Goal: Transaction & Acquisition: Obtain resource

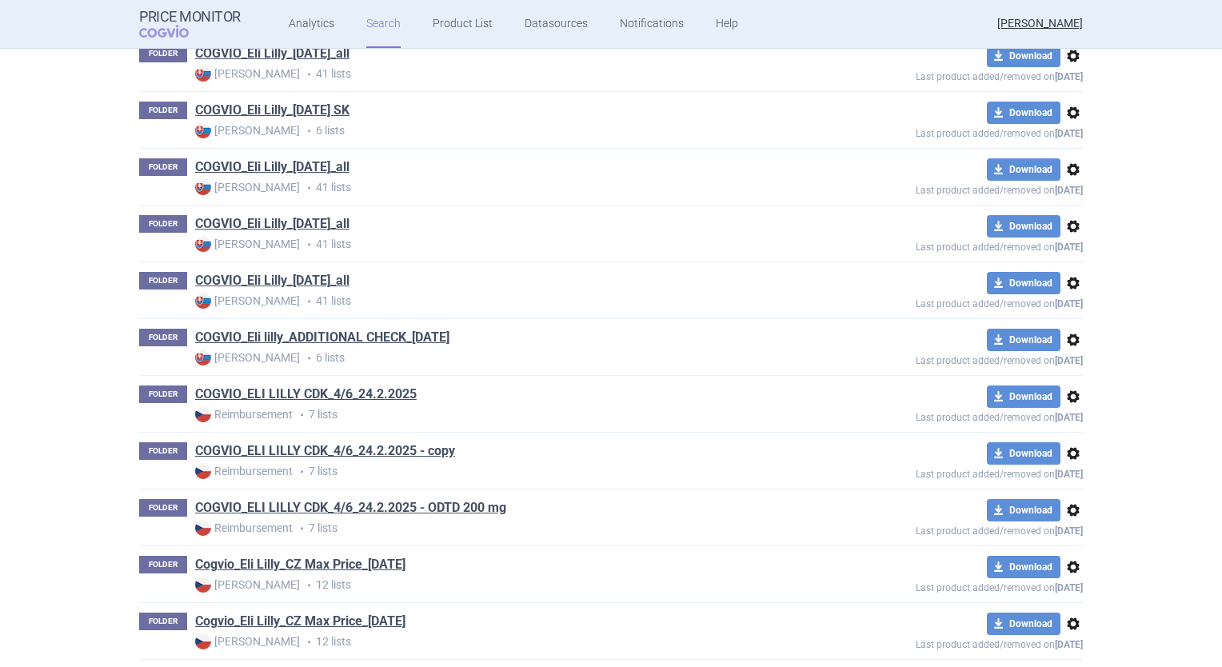
scroll to position [1354, 0]
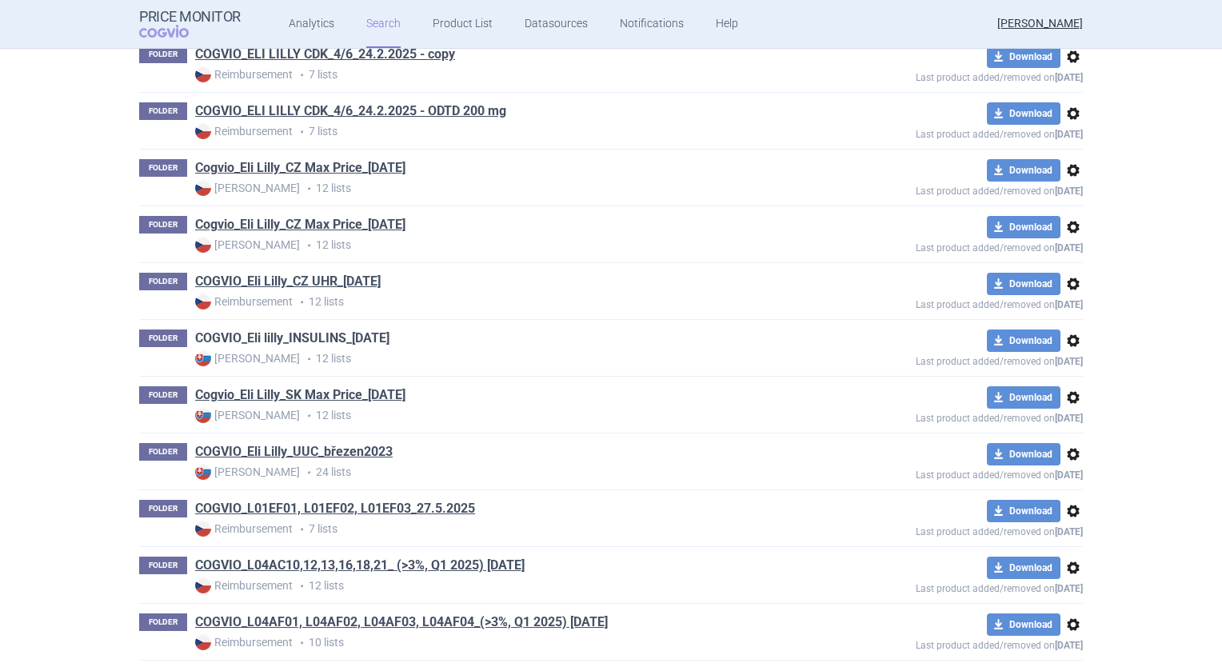
click at [324, 331] on link "COGVIO_Eli lilly_INSULINS_[DATE]" at bounding box center [292, 339] width 194 height 18
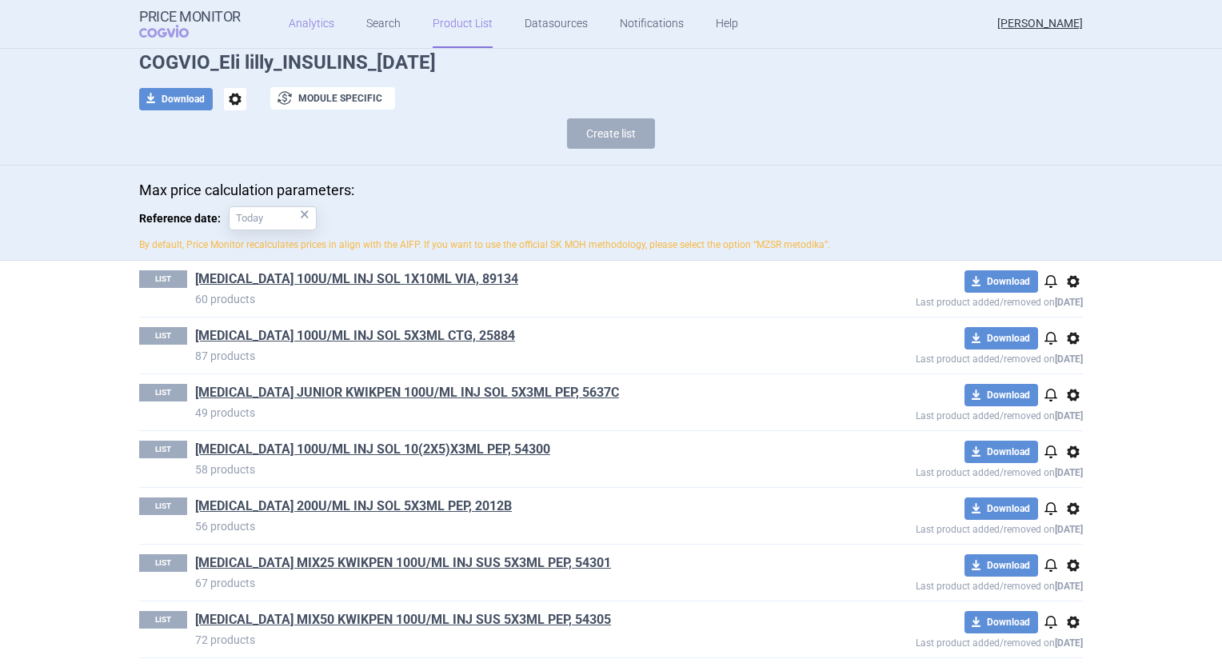
scroll to position [36, 0]
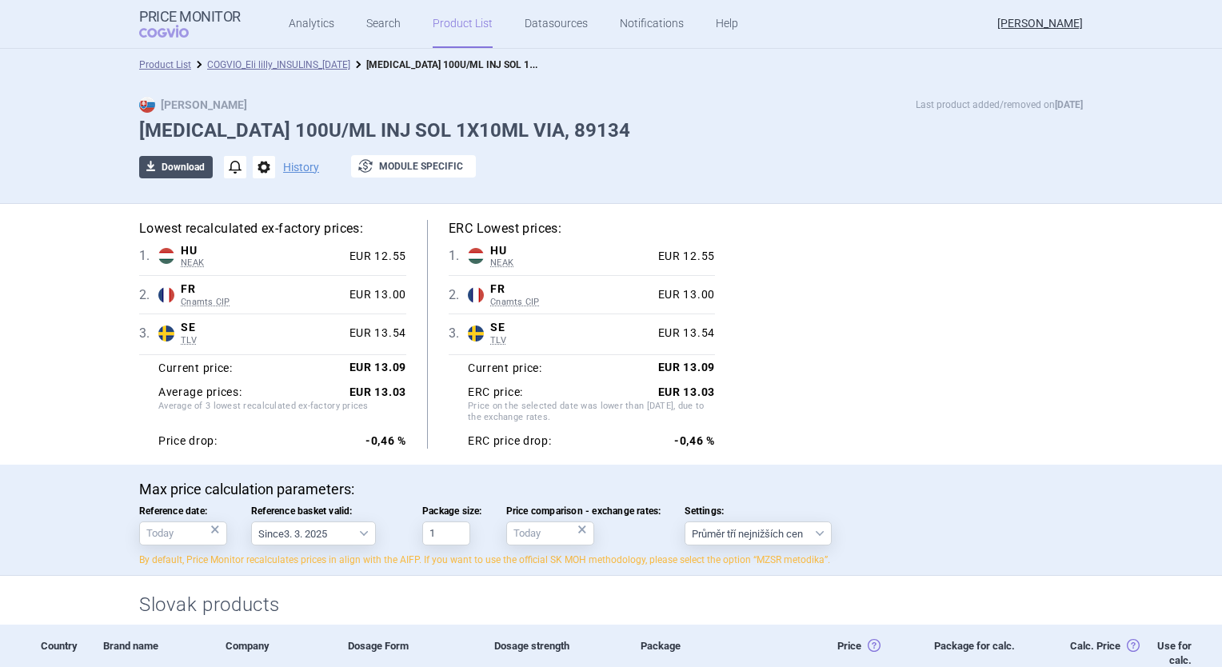
click at [189, 174] on button "download Download" at bounding box center [176, 167] width 74 height 22
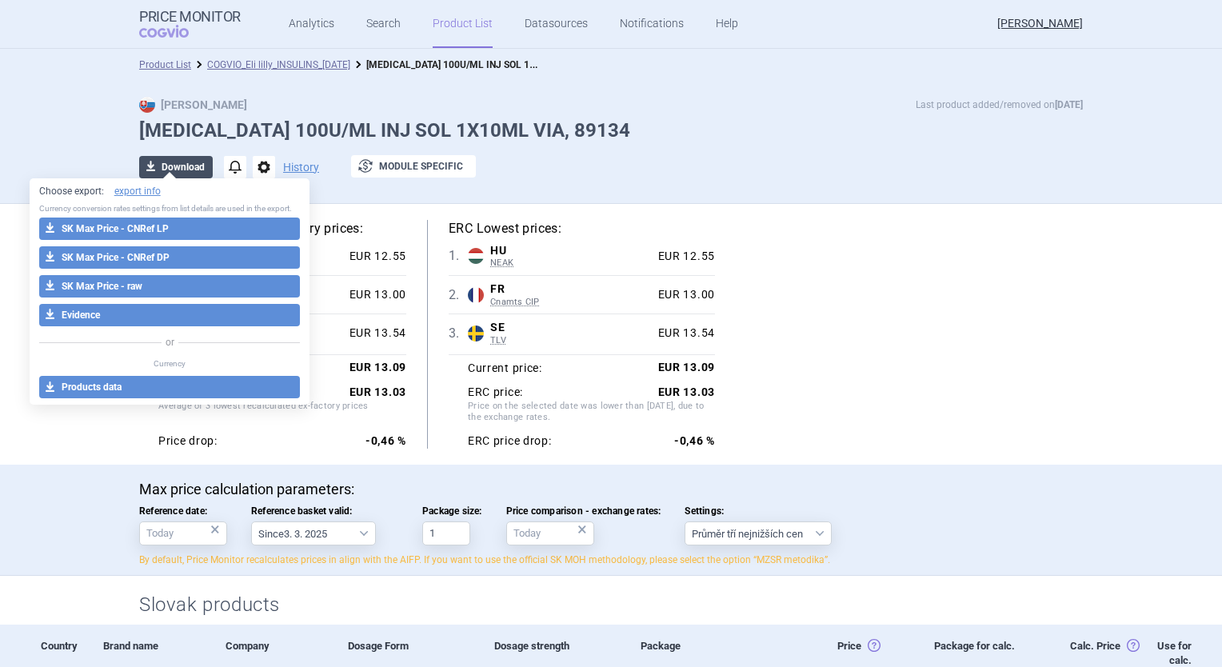
select select "EUR"
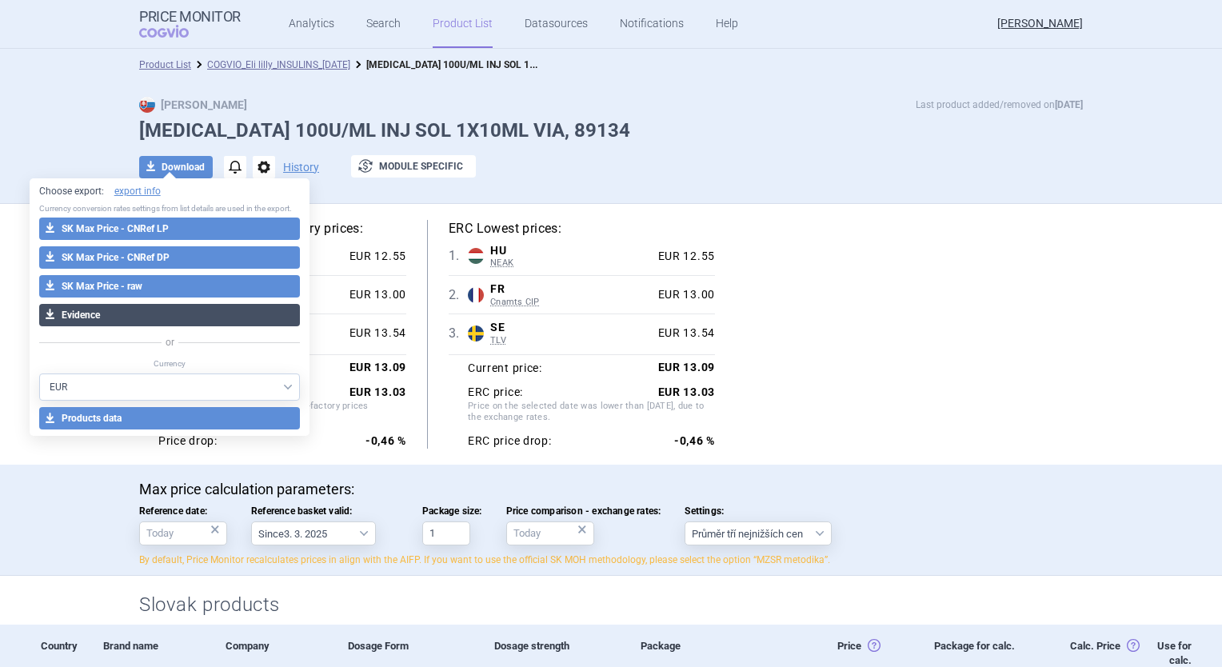
click at [187, 321] on button "download Evidence" at bounding box center [170, 315] width 262 height 22
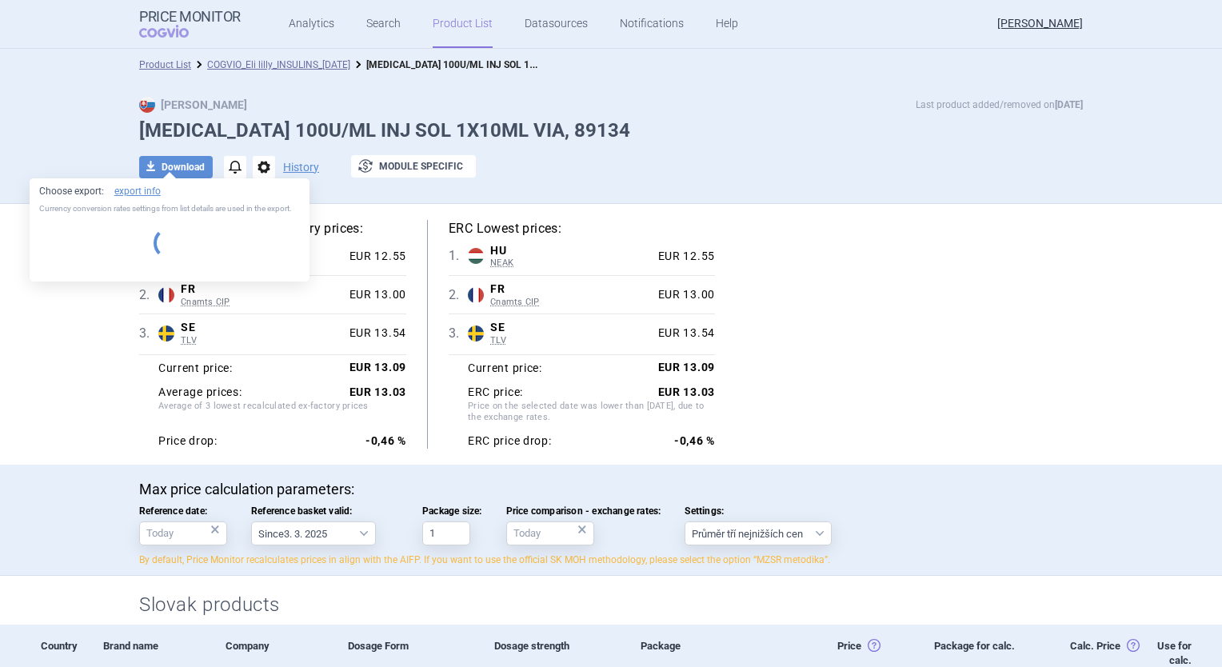
select select "EUR"
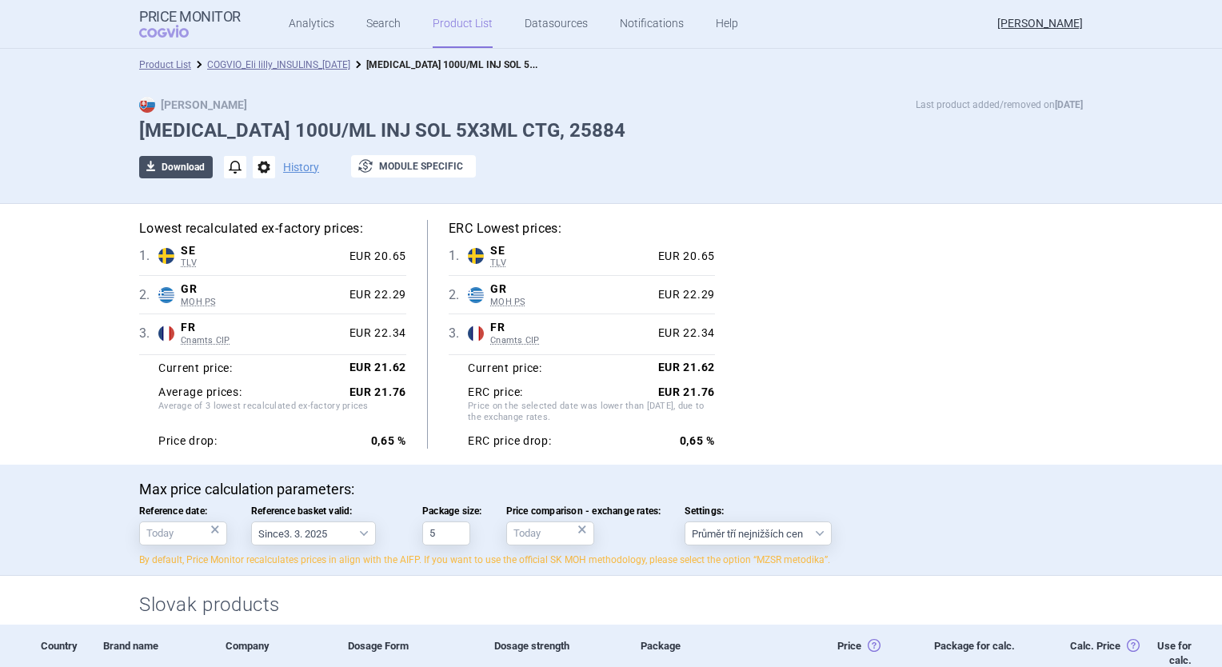
click at [173, 163] on button "download Download" at bounding box center [176, 167] width 74 height 22
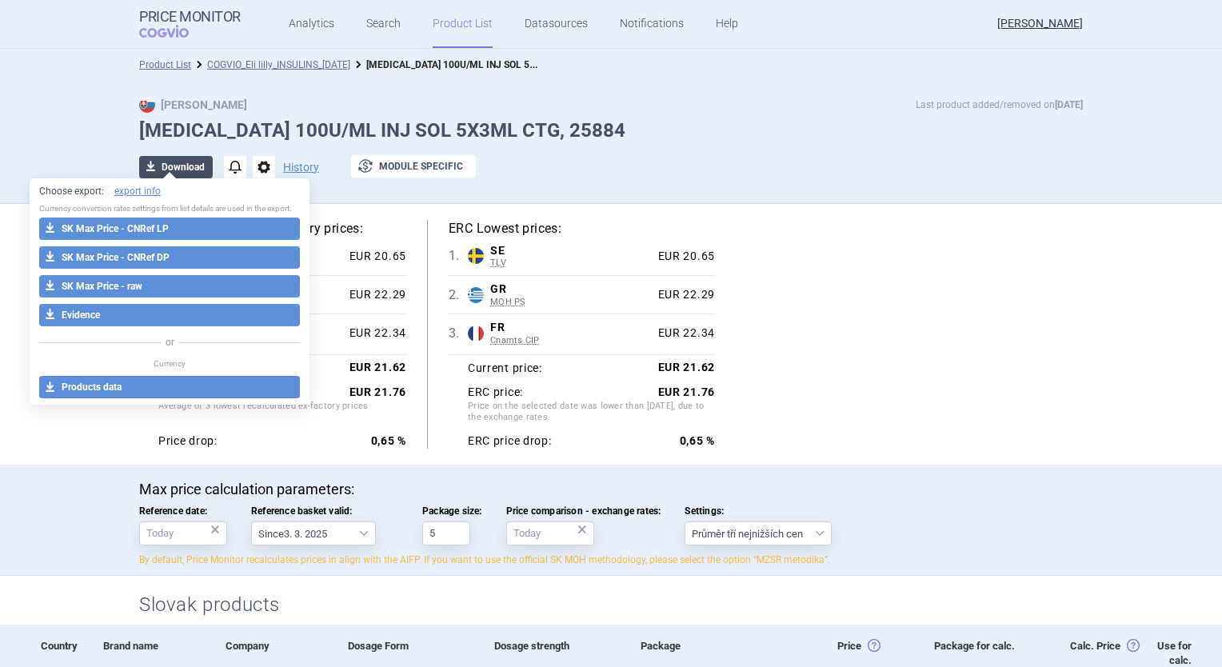
select select "EUR"
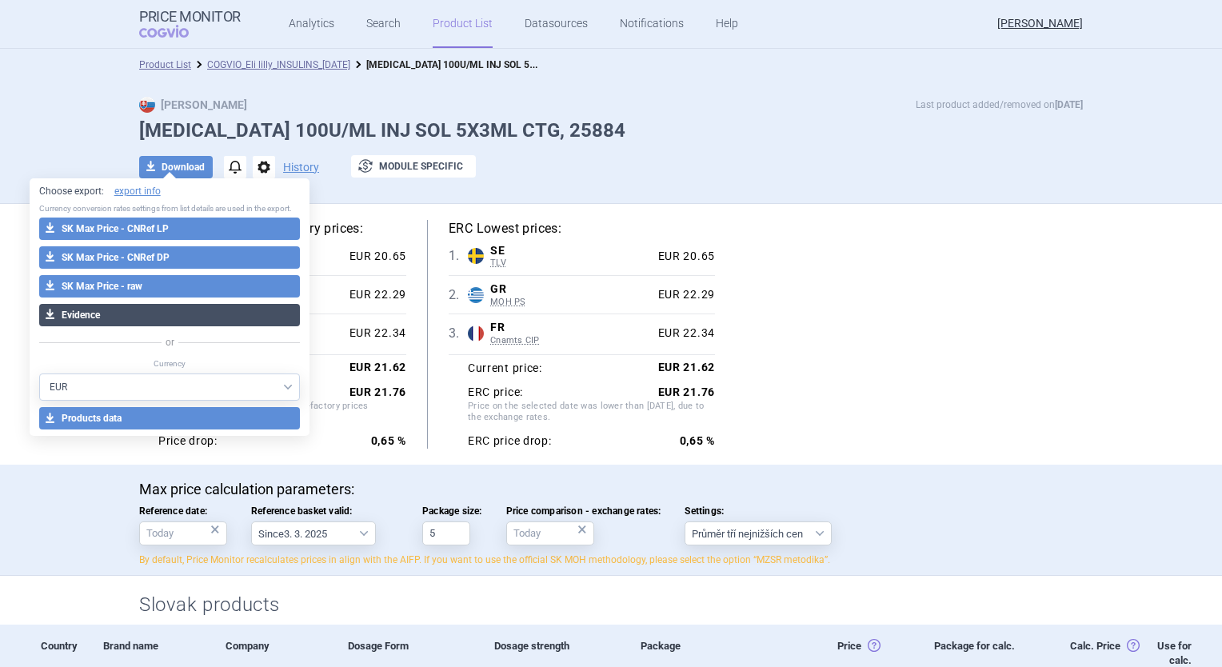
click at [148, 317] on button "download Evidence" at bounding box center [170, 315] width 262 height 22
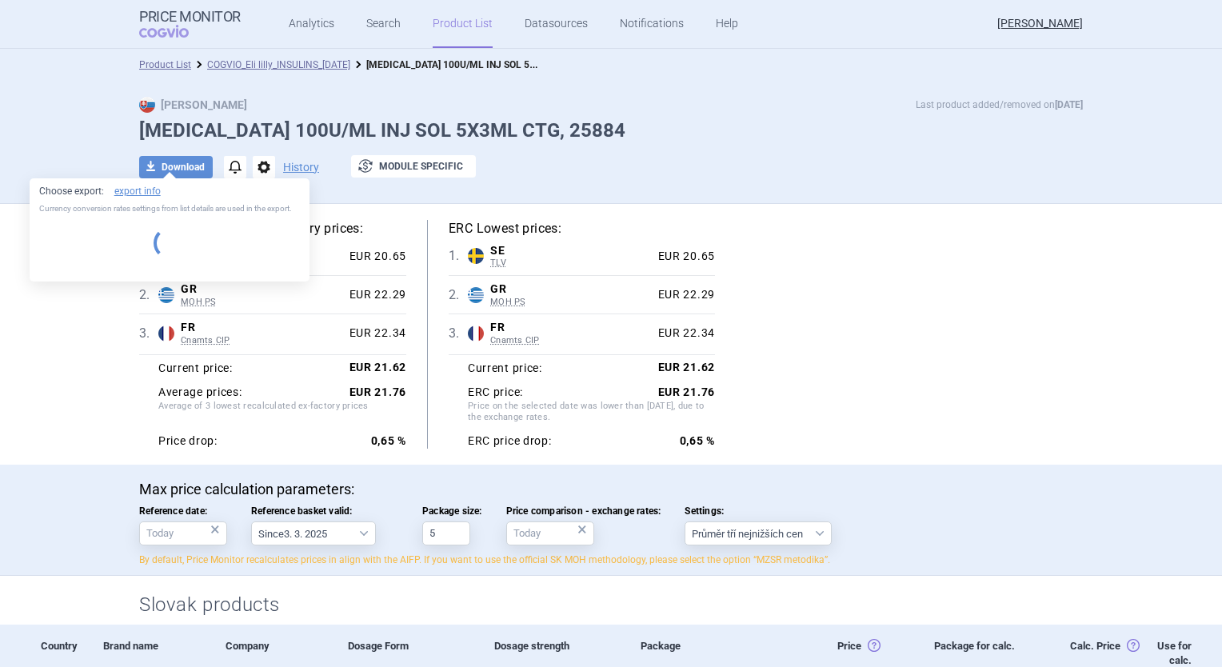
select select "EUR"
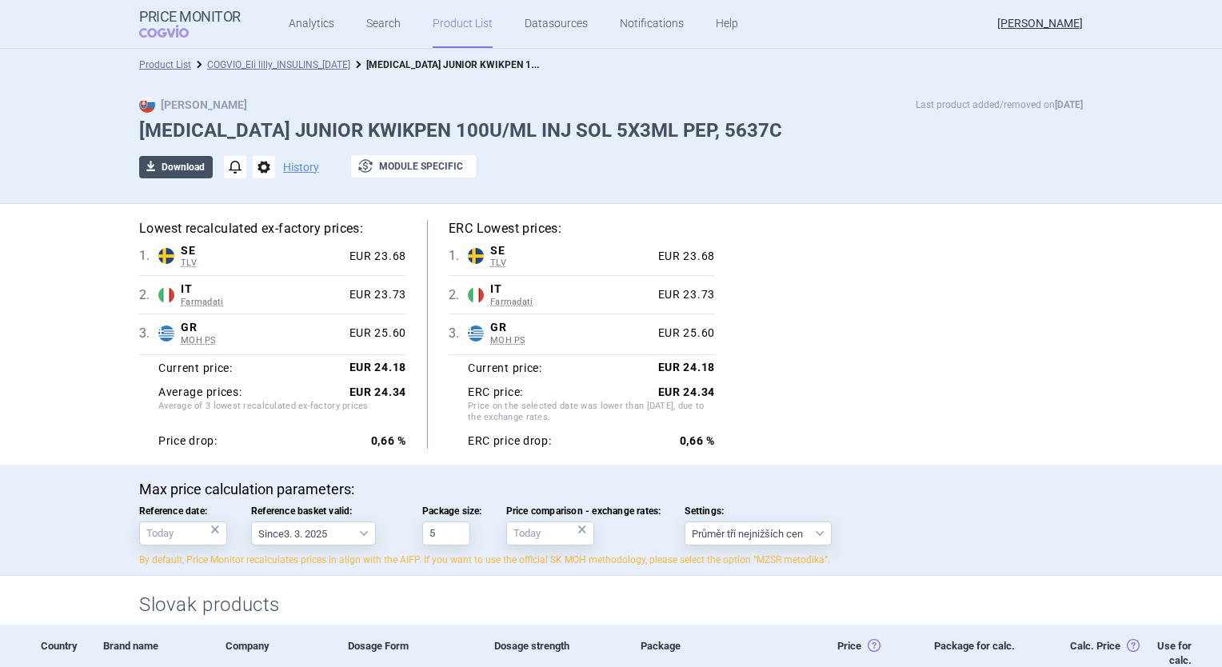
click at [170, 164] on button "download Download" at bounding box center [176, 167] width 74 height 22
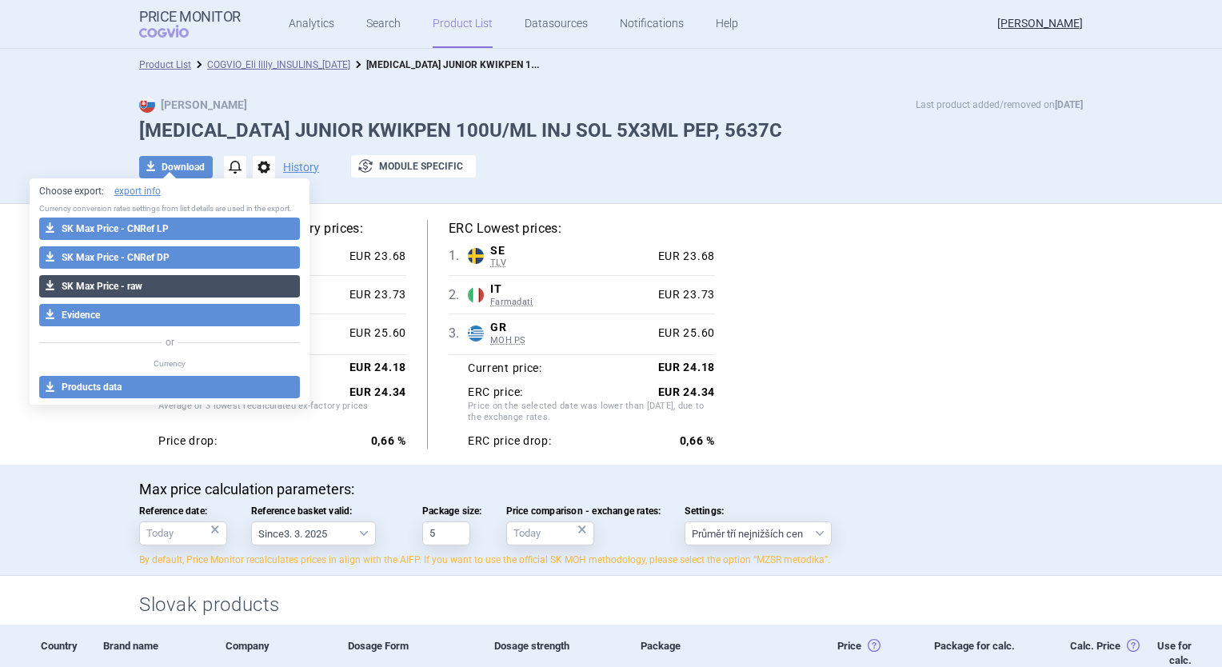
select select "EUR"
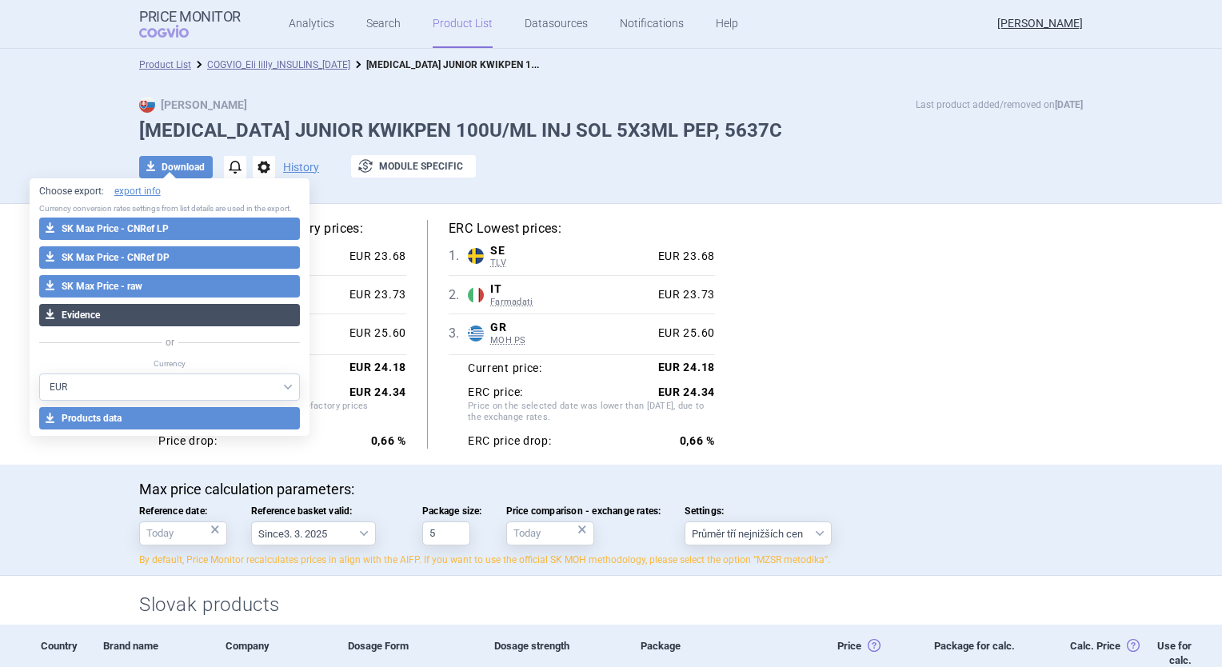
click at [154, 315] on button "download Evidence" at bounding box center [170, 315] width 262 height 22
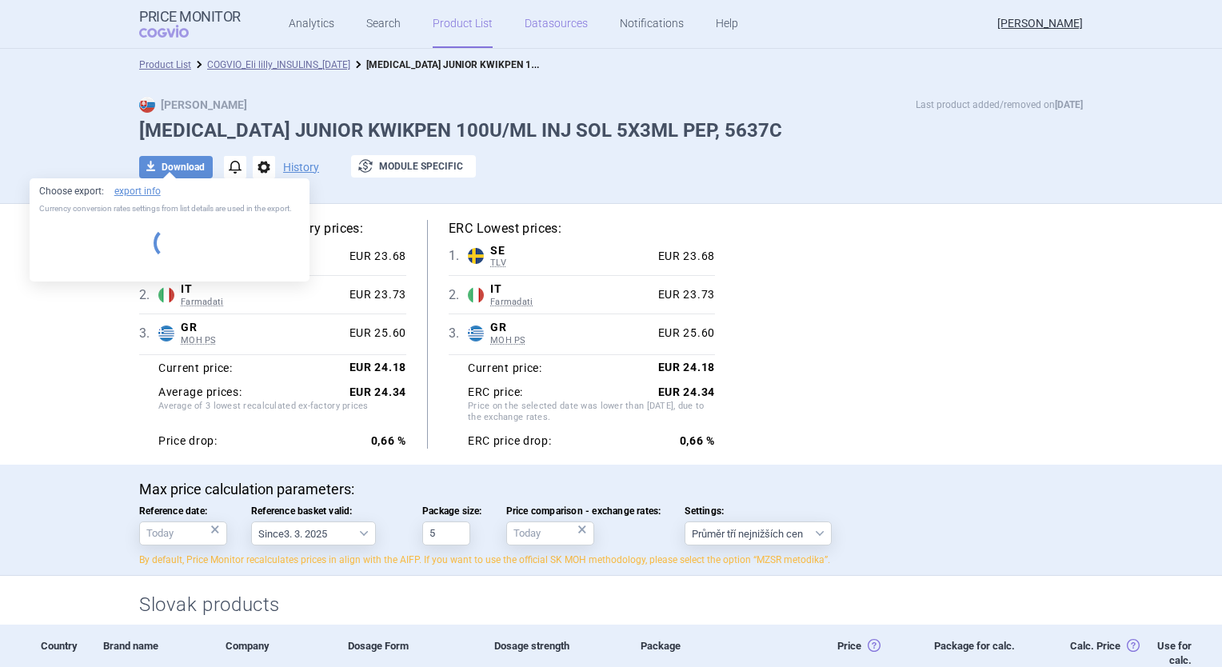
select select "EUR"
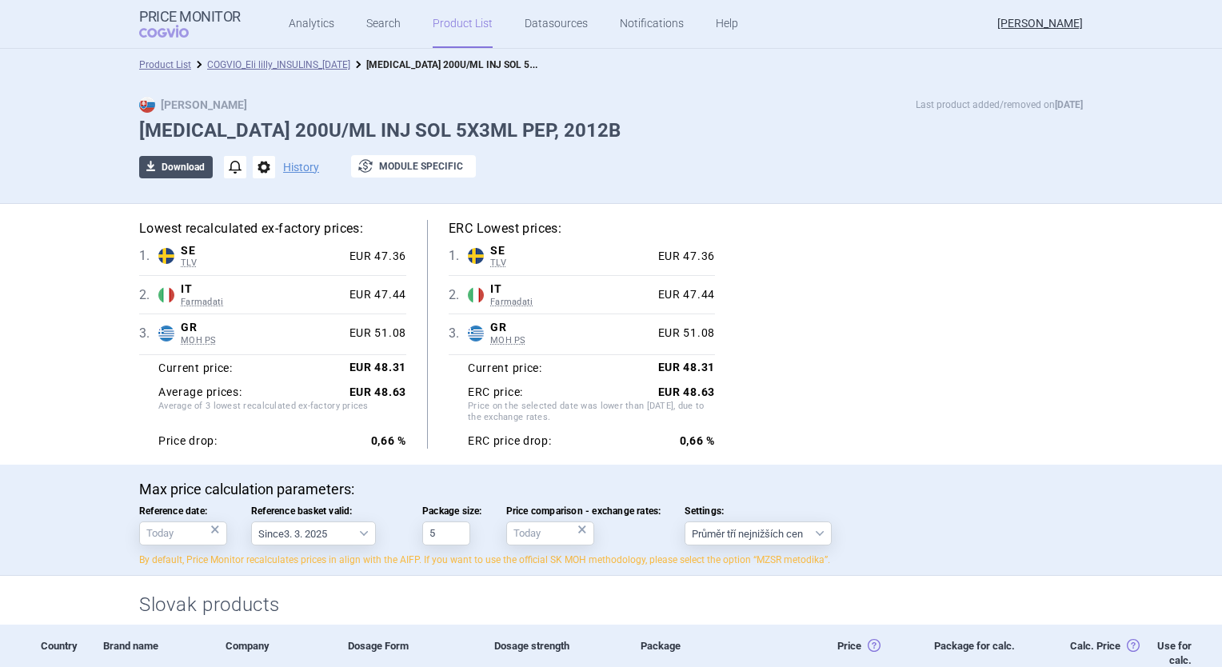
click at [169, 167] on button "download Download" at bounding box center [176, 167] width 74 height 22
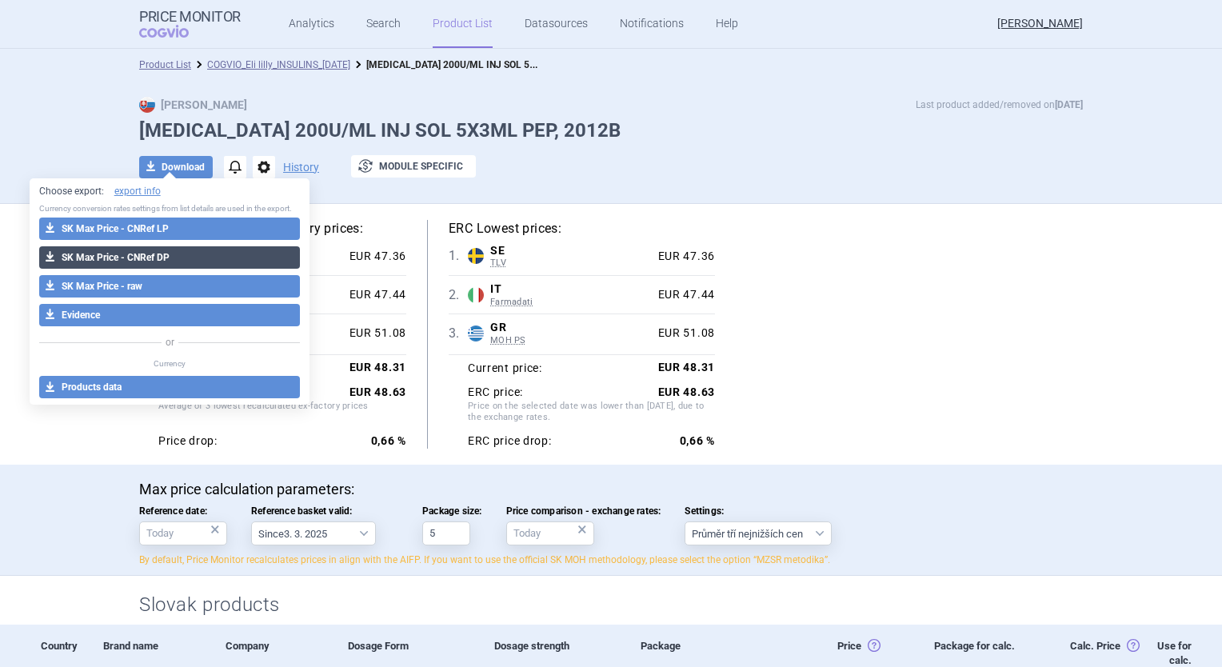
select select "EUR"
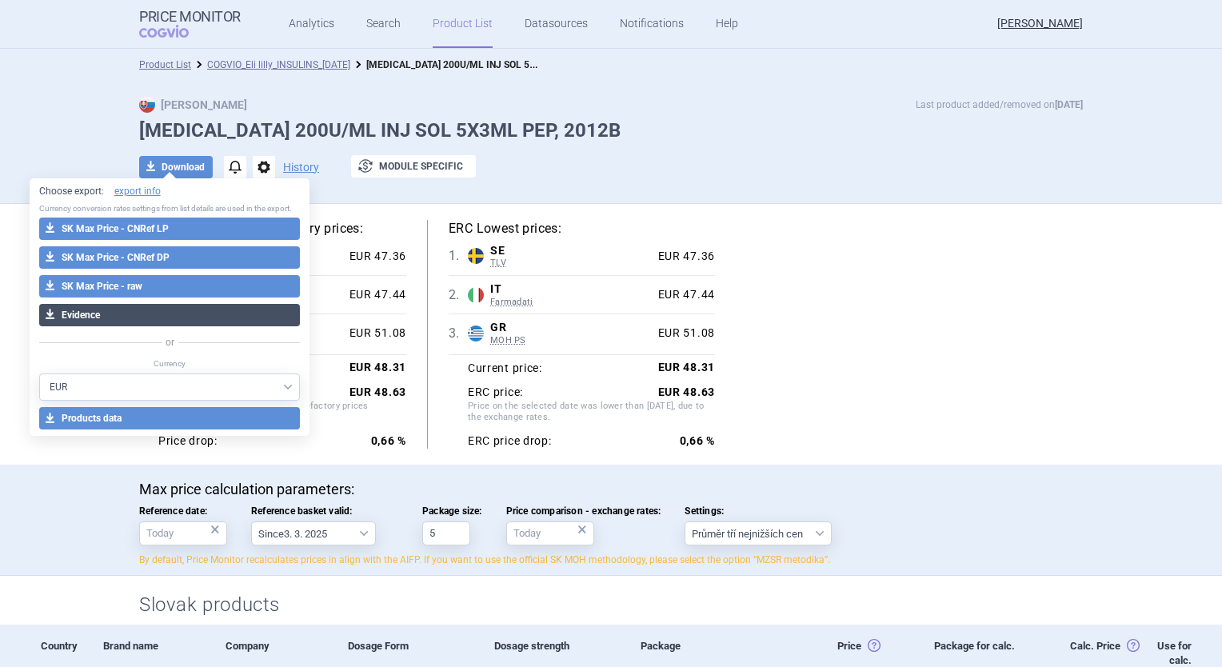
click at [151, 317] on button "download Evidence" at bounding box center [170, 315] width 262 height 22
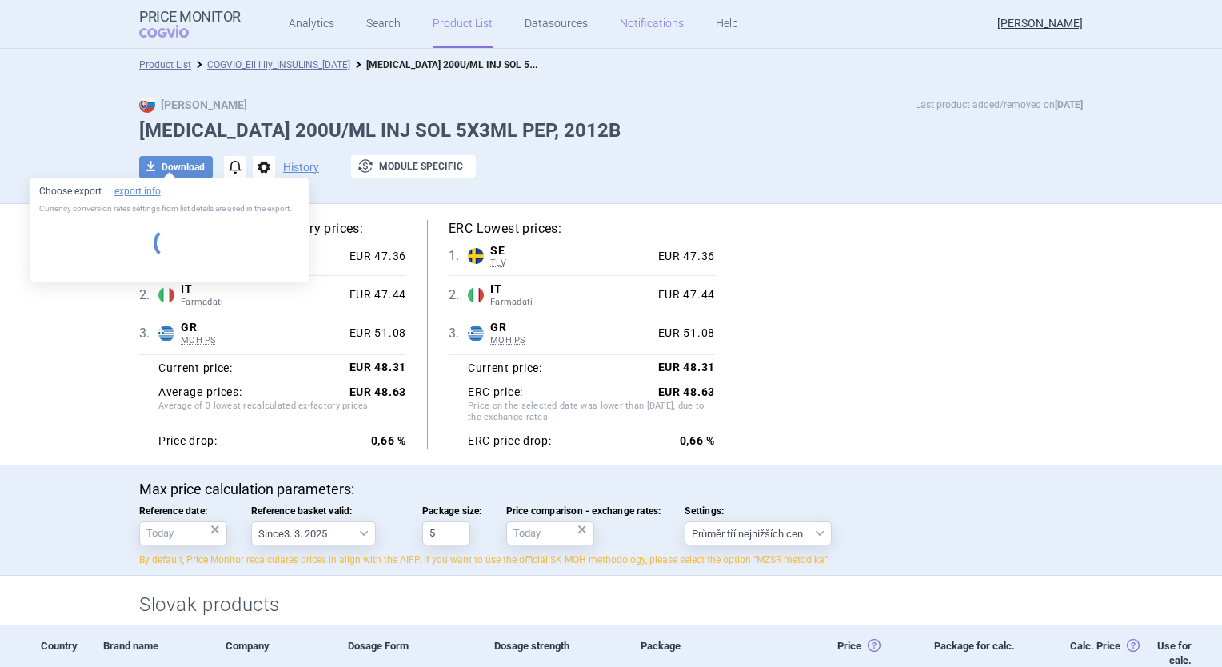
select select "EUR"
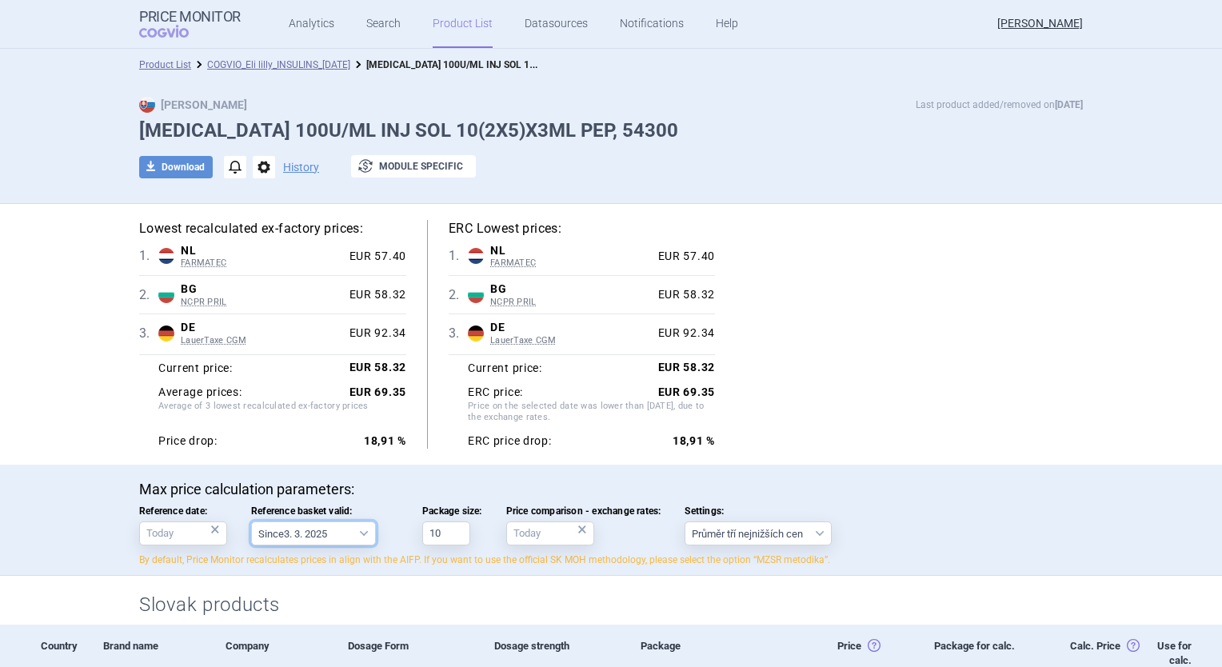
click at [346, 536] on select "Since 3. 3. 2025 Since 1. 7. 2023 Since 7. 4. 2023 Since 1. 12. 2022 Since 1. 9…" at bounding box center [313, 534] width 125 height 24
click at [1005, 368] on div "Lowest recalculated ex-factory prices: 1 . NL FARMATEC Netherlands FARMATEC Far…" at bounding box center [611, 334] width 944 height 229
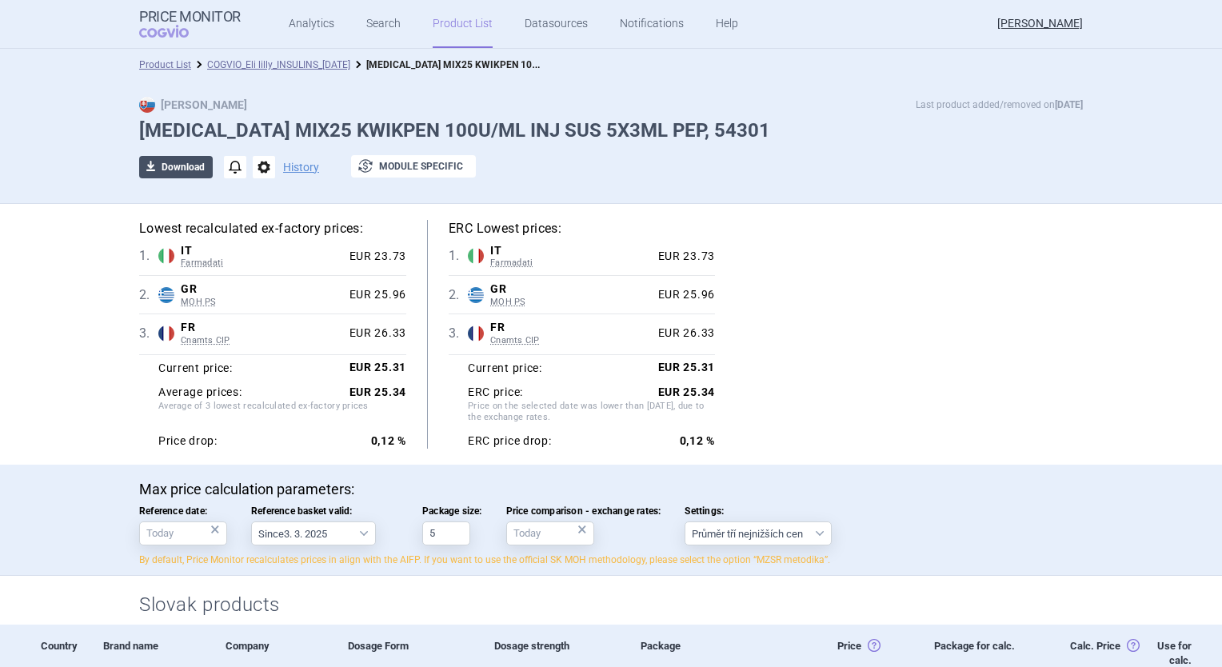
click at [180, 162] on button "download Download" at bounding box center [176, 167] width 74 height 22
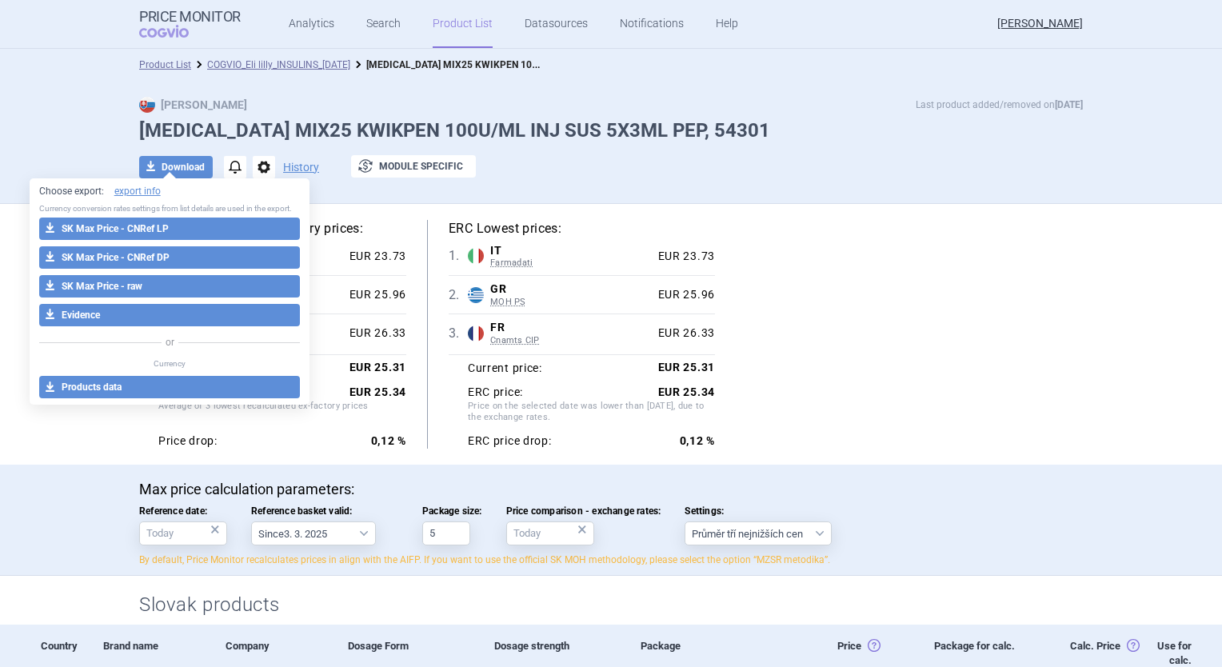
select select "EUR"
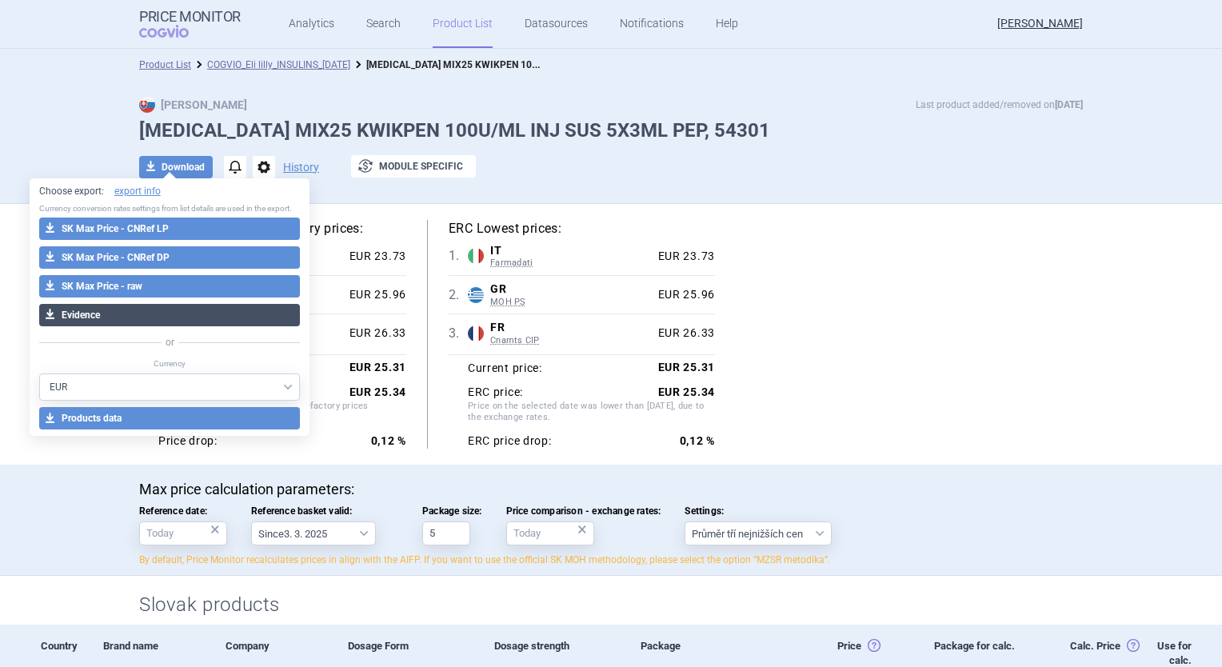
click at [147, 312] on button "download Evidence" at bounding box center [170, 315] width 262 height 22
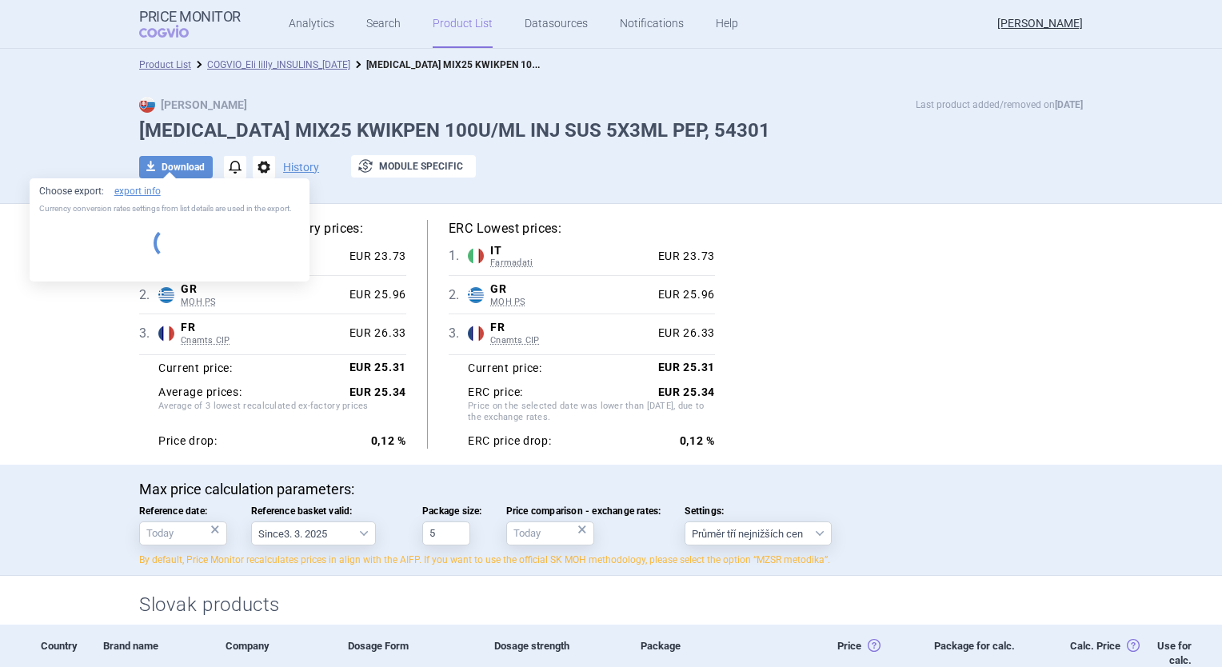
select select "EUR"
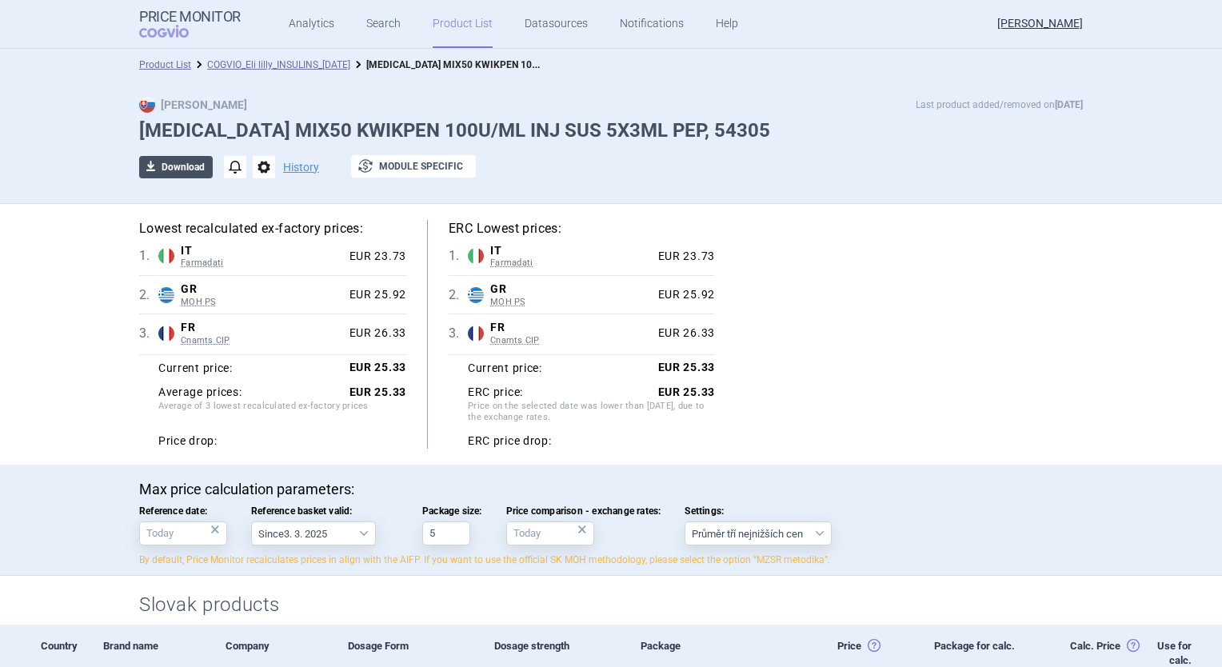
click at [190, 162] on button "download Download" at bounding box center [176, 167] width 74 height 22
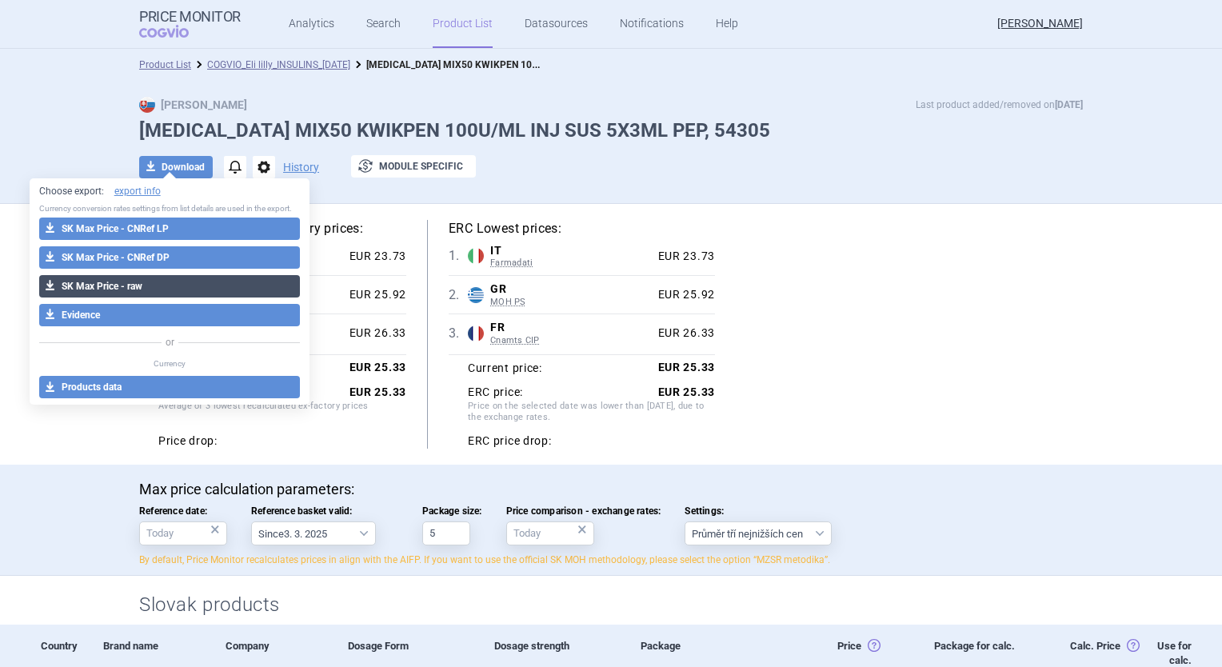
select select "EUR"
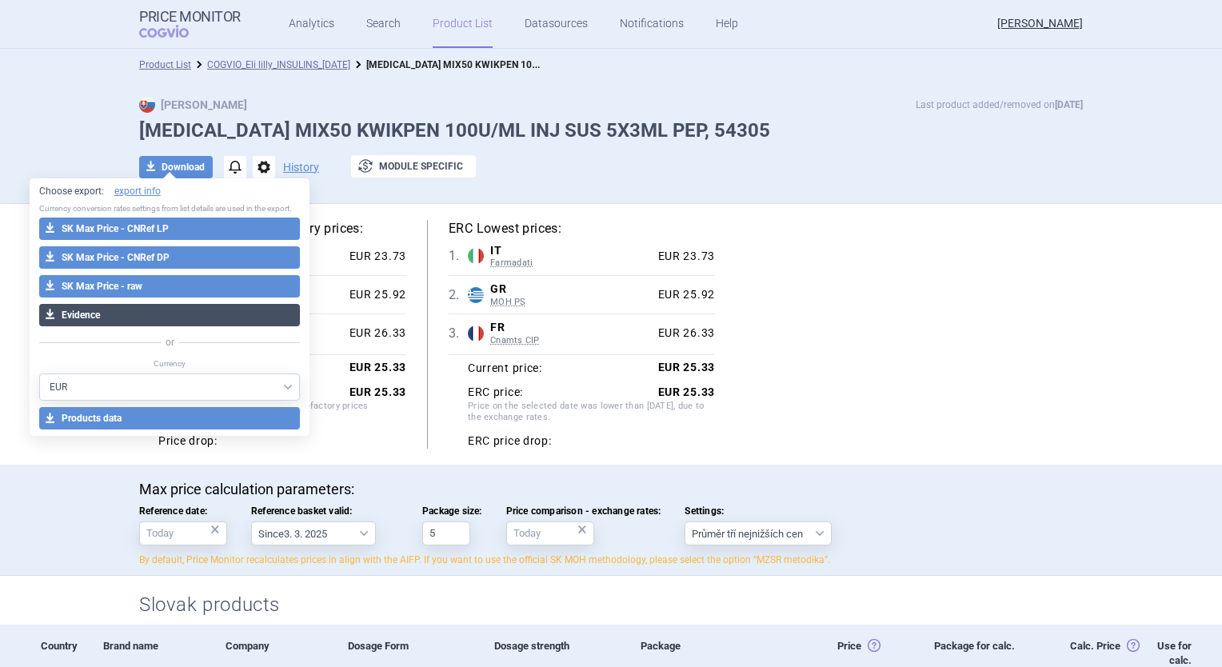
click at [128, 320] on button "download Evidence" at bounding box center [170, 315] width 262 height 22
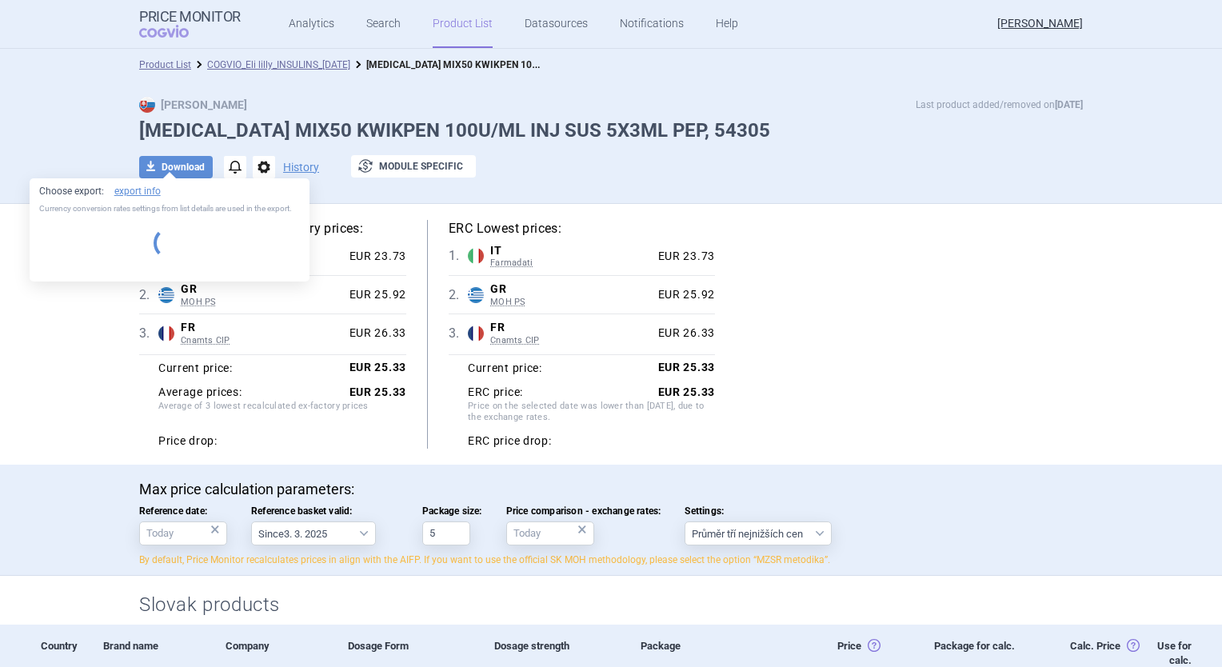
select select "EUR"
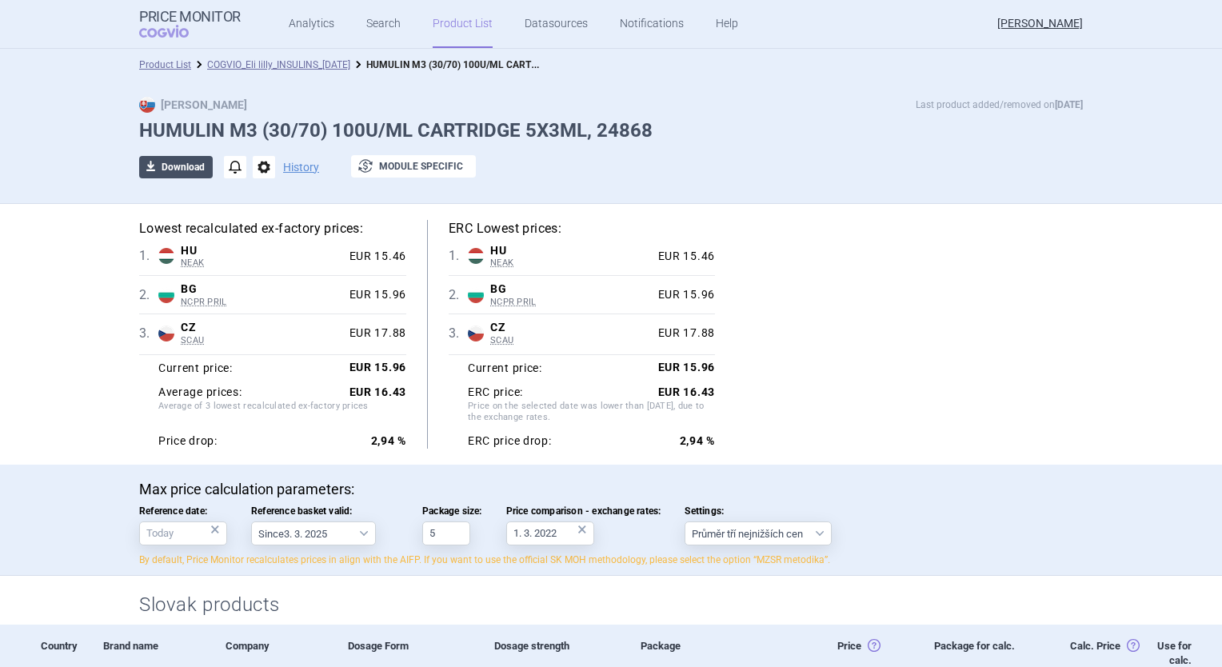
click at [170, 165] on button "download Download" at bounding box center [176, 167] width 74 height 22
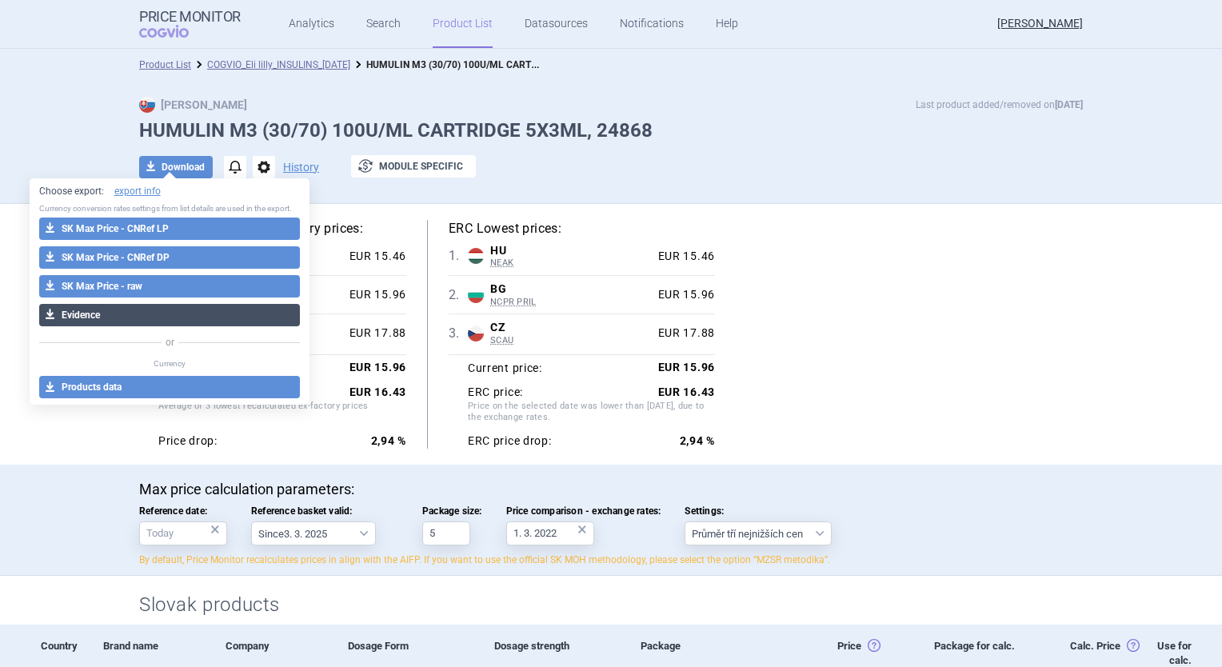
select select "EUR"
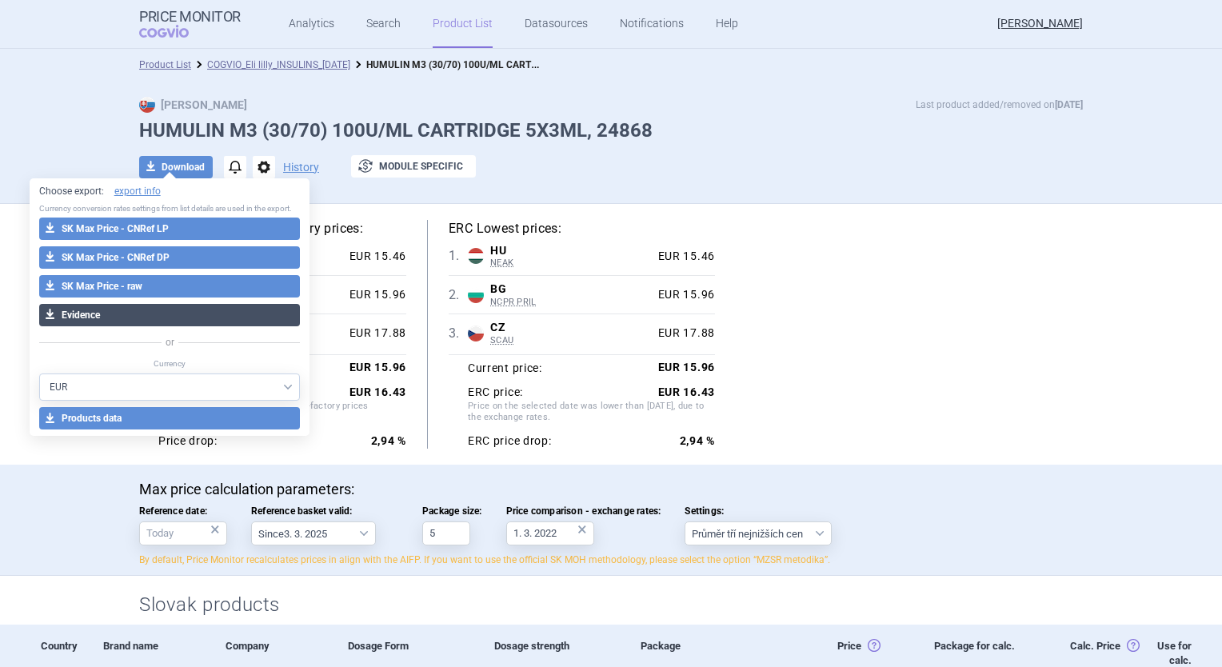
click at [151, 321] on button "download Evidence" at bounding box center [170, 315] width 262 height 22
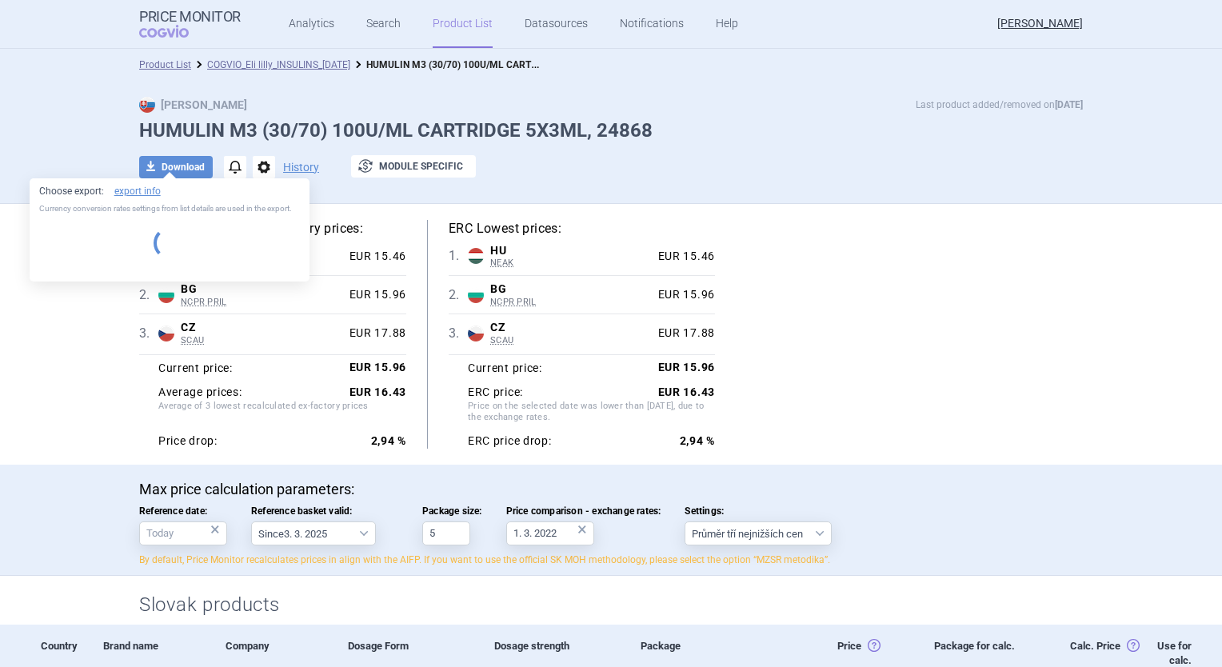
select select "EUR"
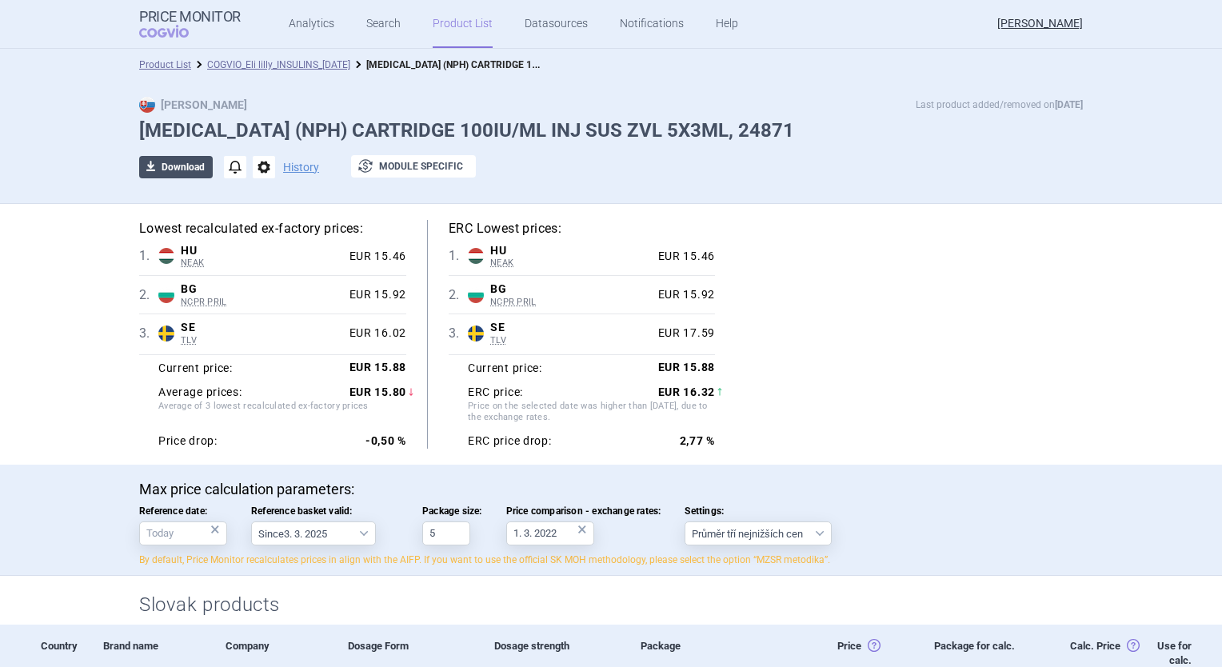
click at [166, 157] on button "download Download" at bounding box center [176, 167] width 74 height 22
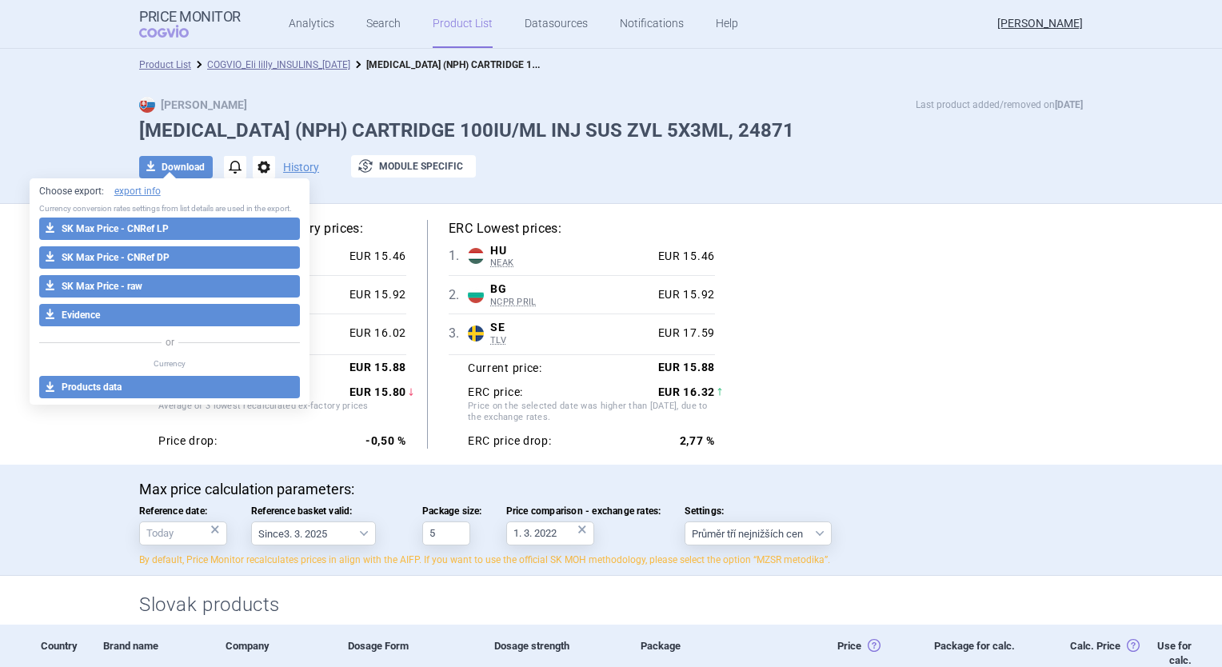
select select "EUR"
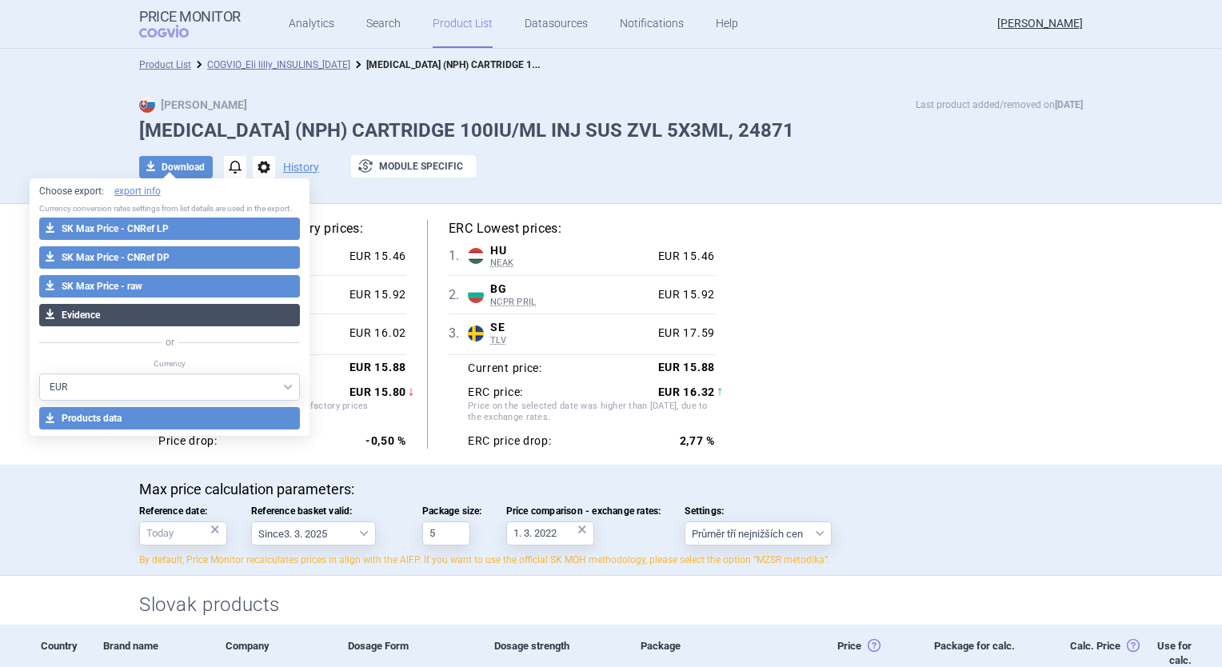
click at [121, 316] on button "download Evidence" at bounding box center [170, 315] width 262 height 22
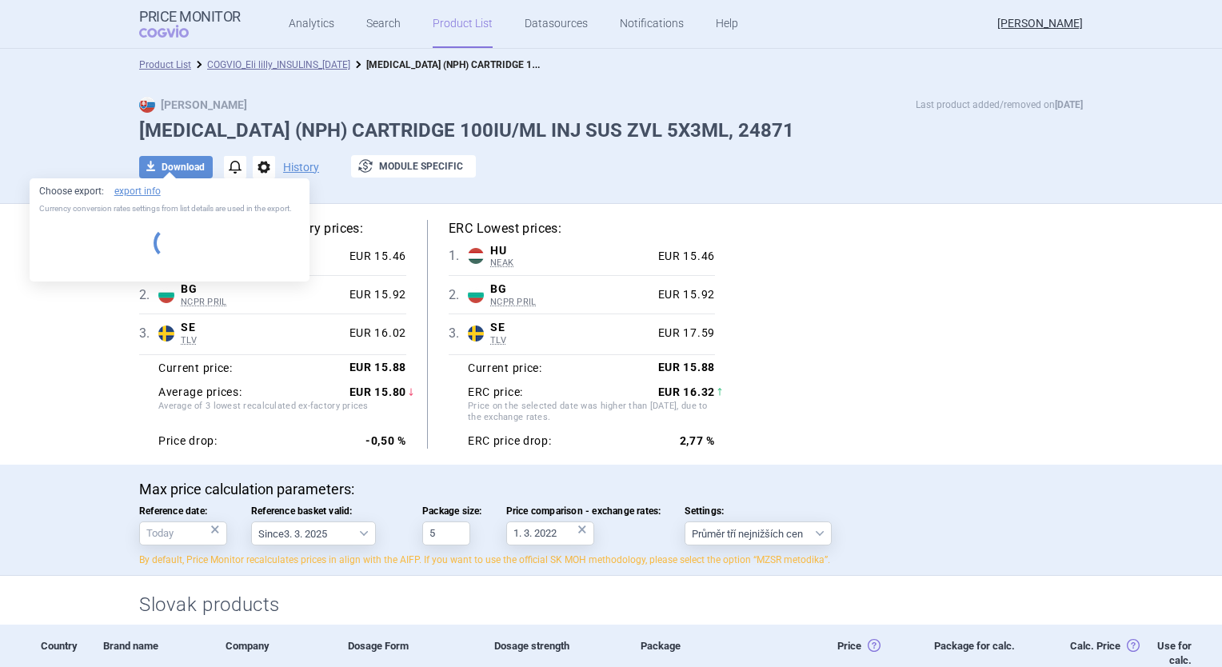
select select "EUR"
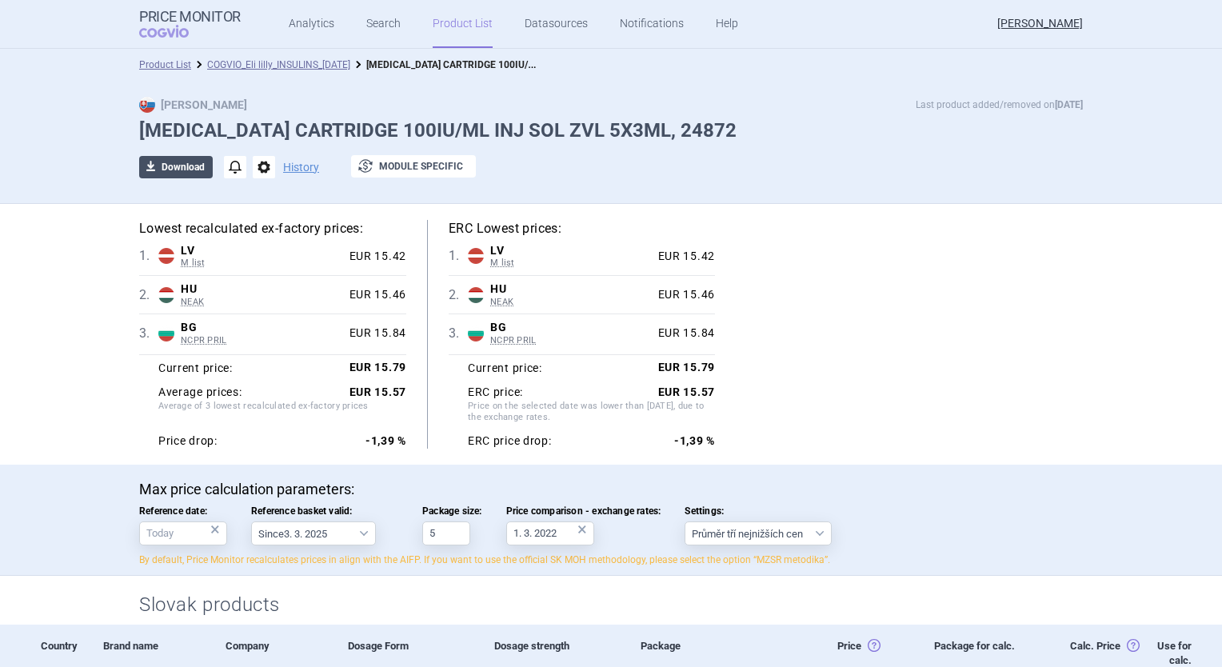
click at [175, 166] on button "download Download" at bounding box center [176, 167] width 74 height 22
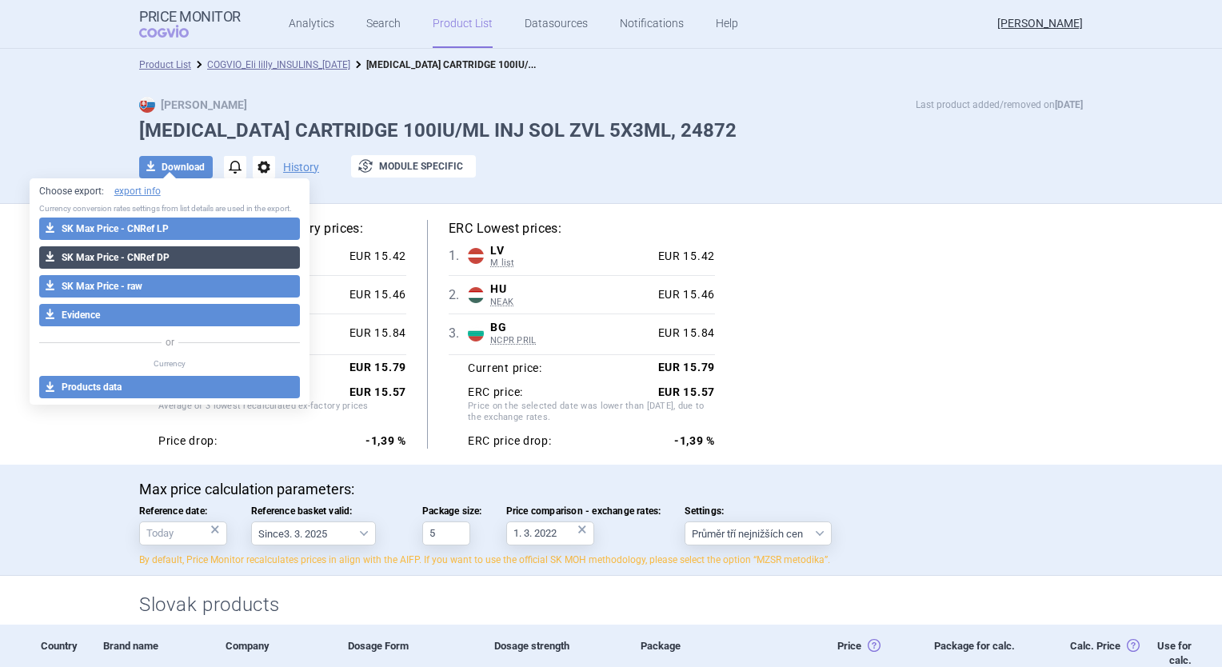
select select "EUR"
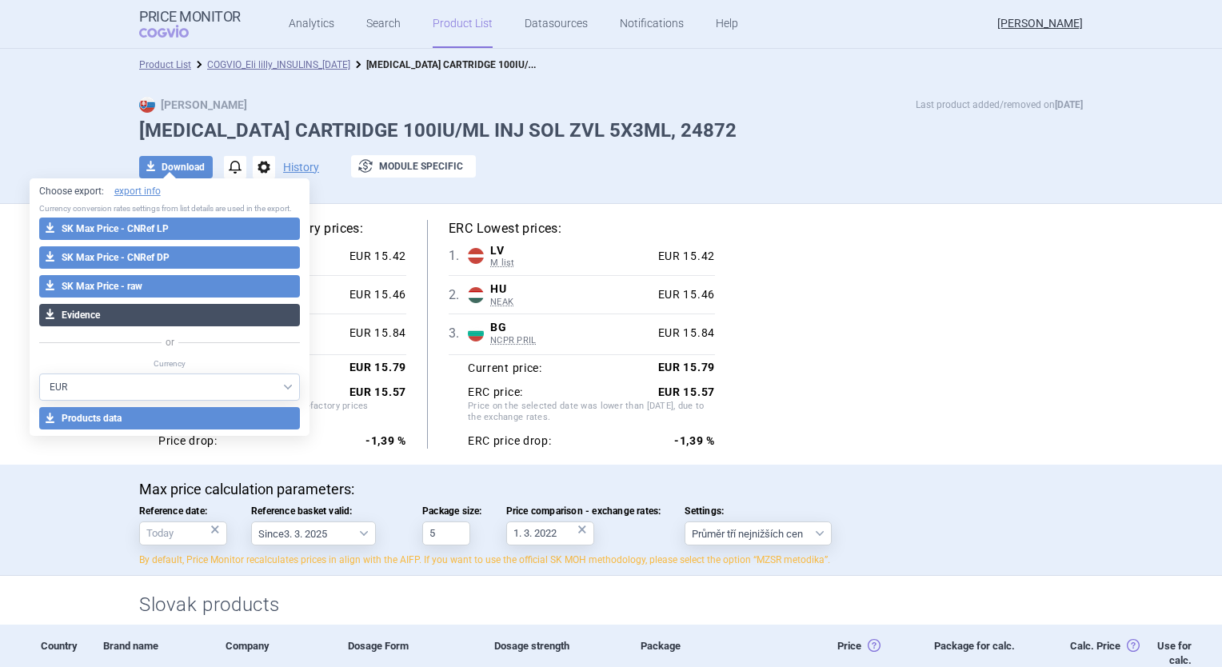
click at [148, 320] on button "download Evidence" at bounding box center [170, 315] width 262 height 22
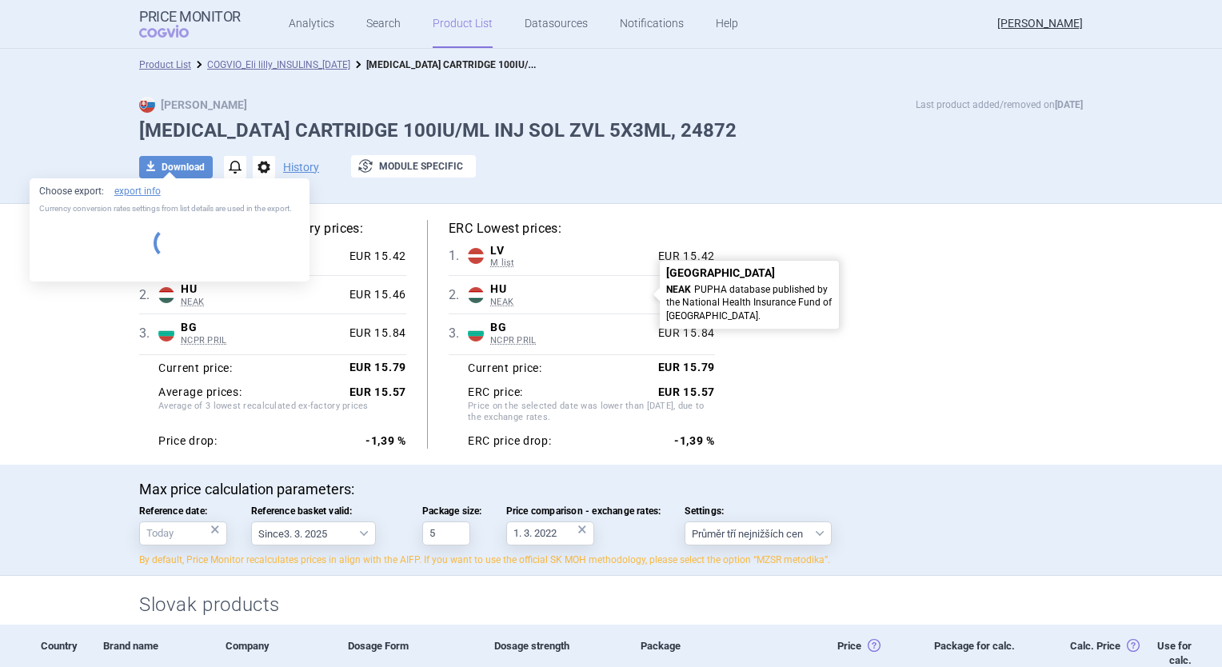
select select "EUR"
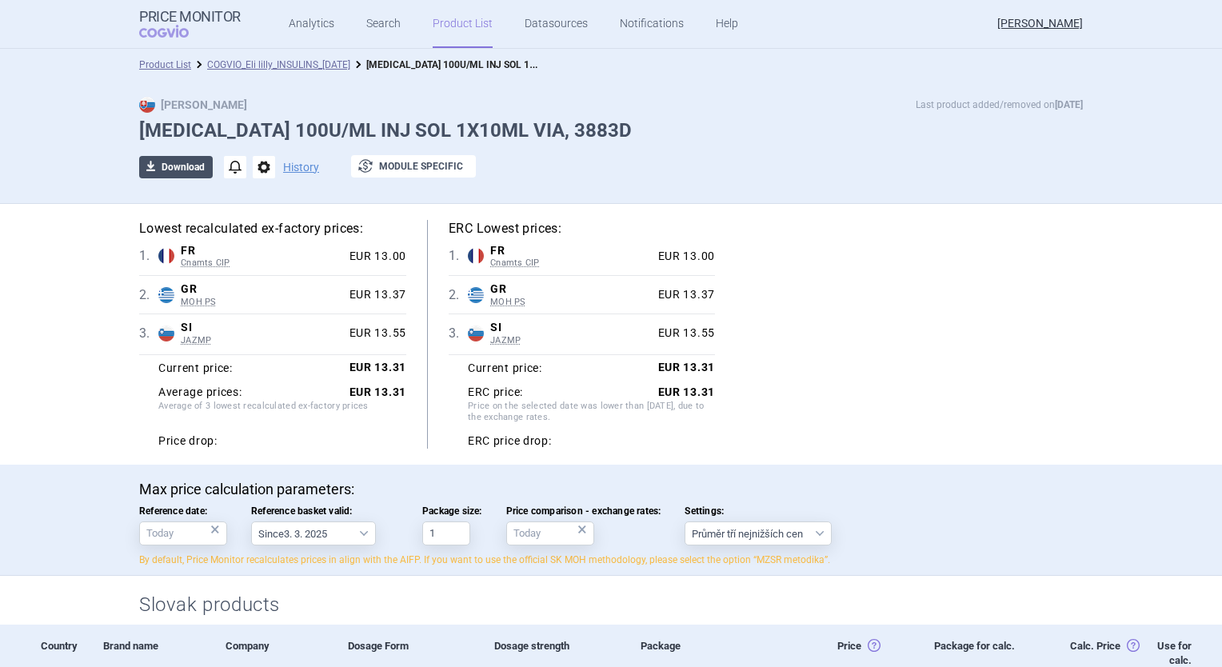
click at [185, 169] on button "download Download" at bounding box center [176, 167] width 74 height 22
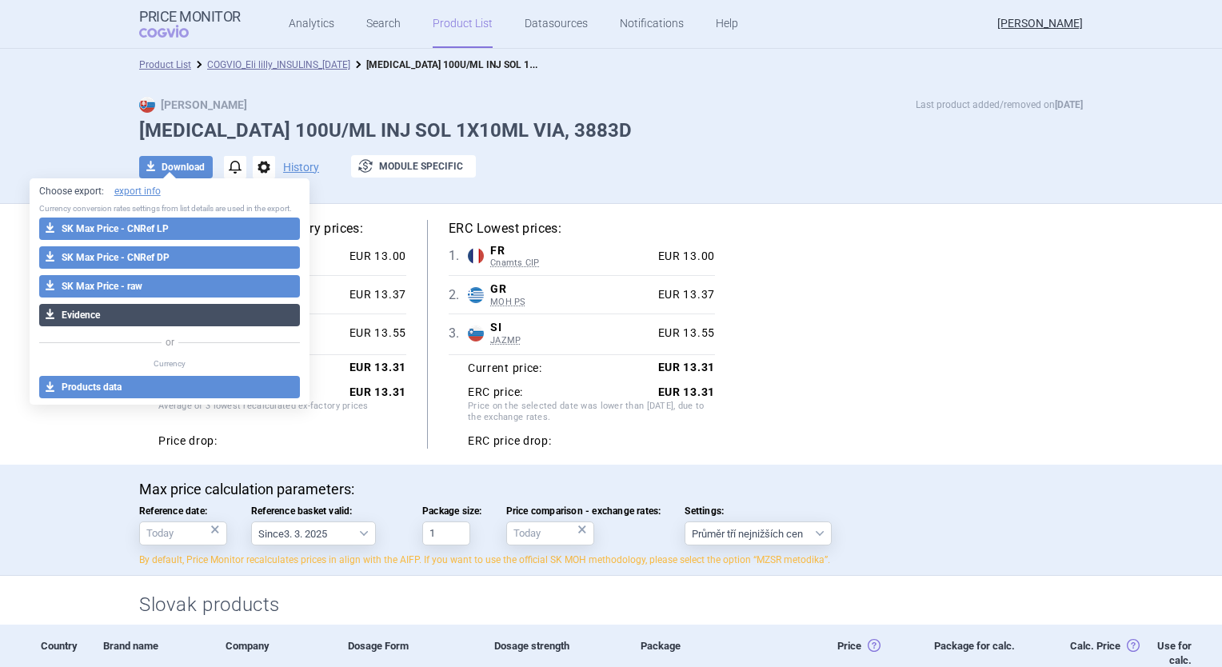
select select "EUR"
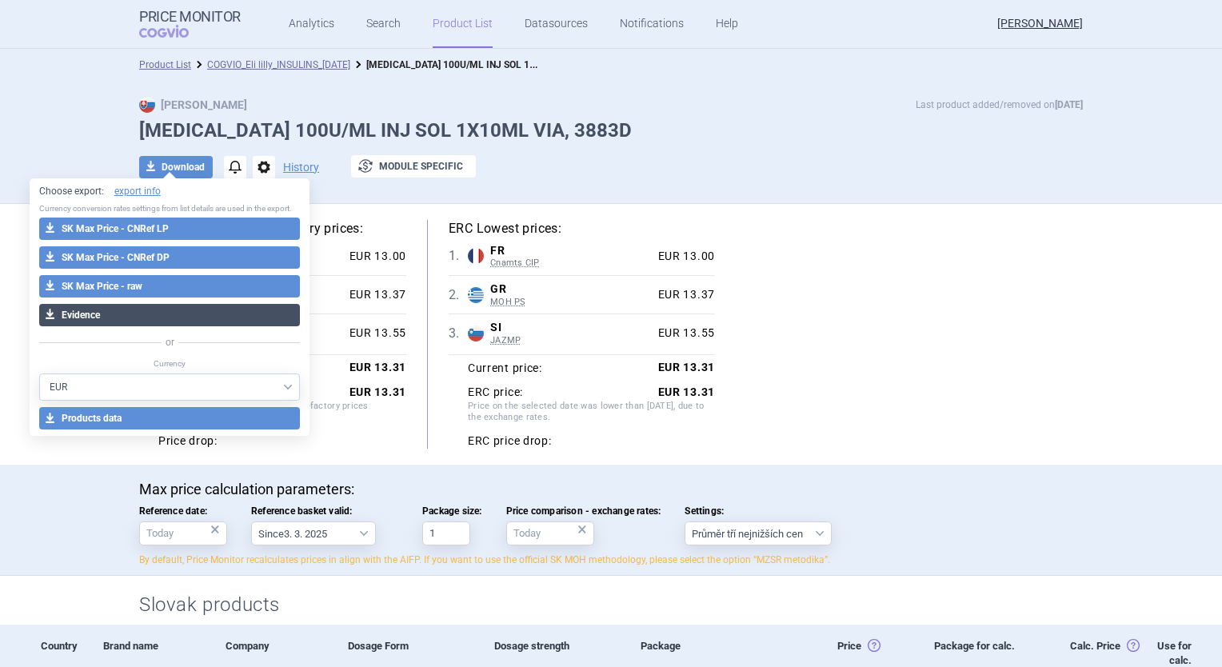
click at [168, 323] on button "download Evidence" at bounding box center [170, 315] width 262 height 22
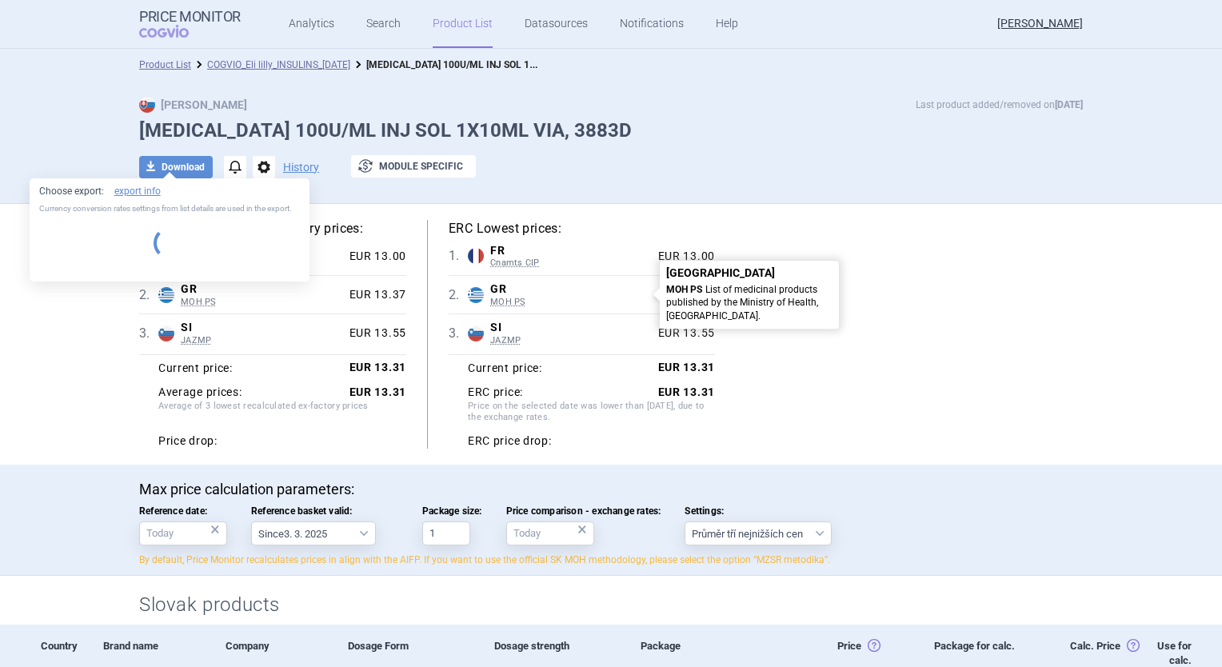
select select "EUR"
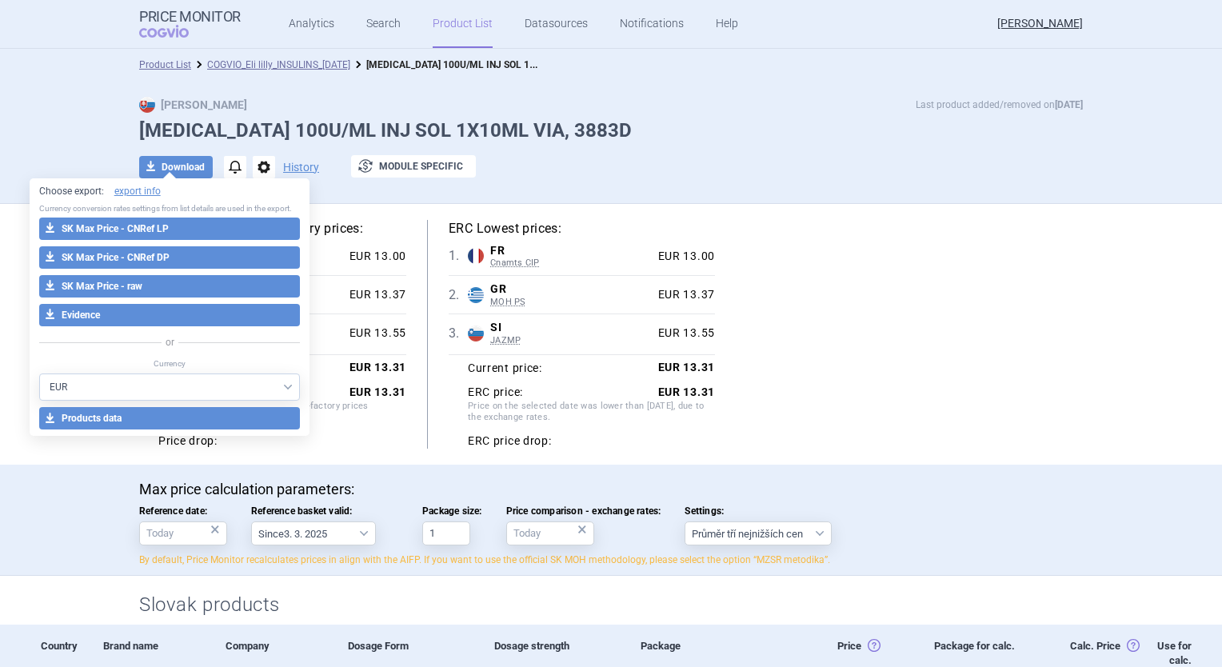
click at [1166, 32] on header "Price Monitor COGVIO Analytics Search Product List Datasources Notifications He…" at bounding box center [611, 24] width 1222 height 49
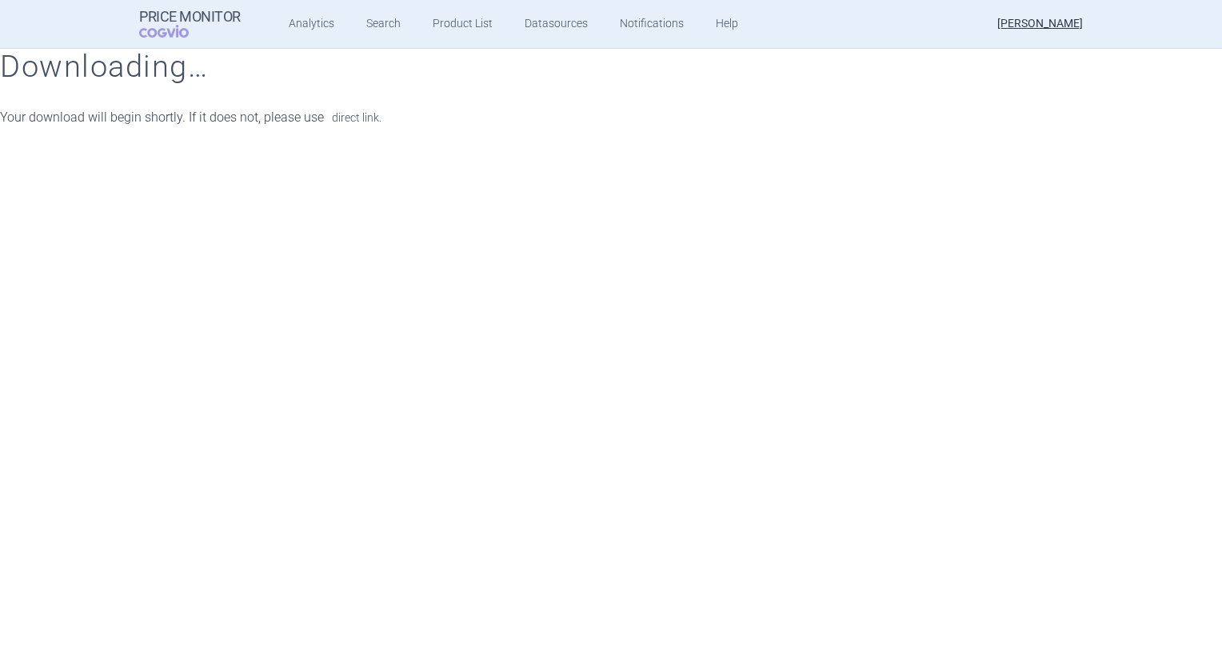
click at [365, 120] on link "direct link." at bounding box center [357, 117] width 50 height 11
click at [348, 122] on link "direct link." at bounding box center [357, 117] width 50 height 11
click at [362, 119] on link "direct link." at bounding box center [357, 117] width 50 height 11
click at [365, 122] on link "direct link." at bounding box center [357, 117] width 50 height 11
click at [357, 114] on link "direct link." at bounding box center [357, 117] width 50 height 11
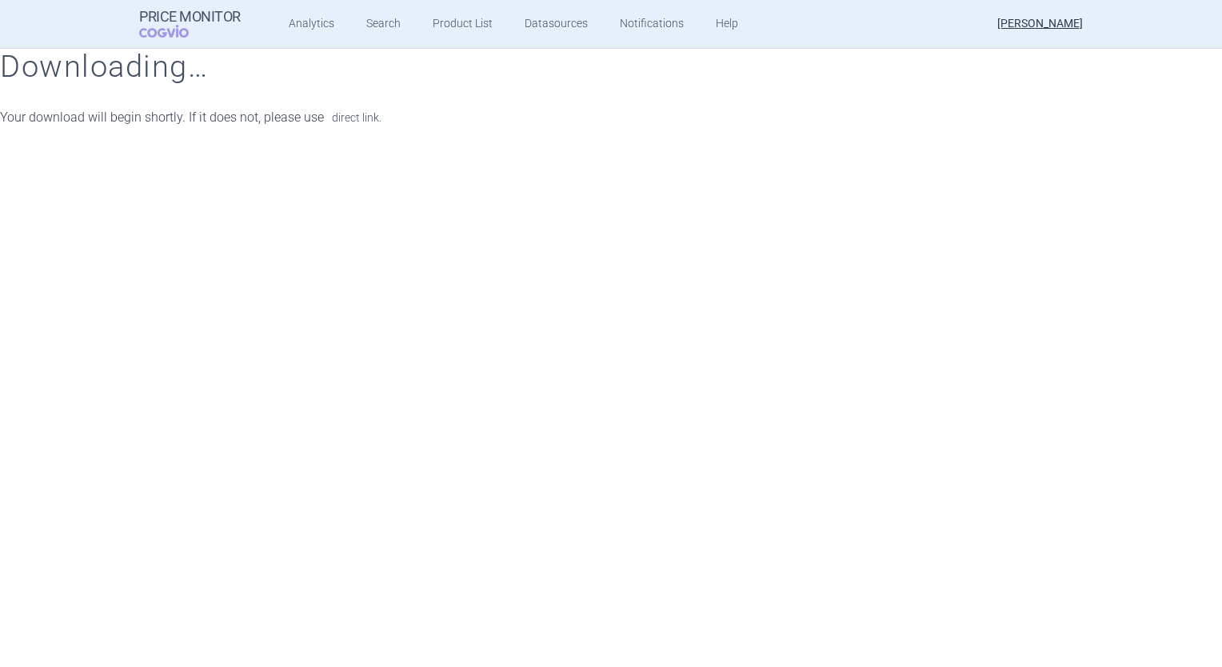
click at [359, 118] on link "direct link." at bounding box center [357, 117] width 50 height 11
click at [366, 119] on link "direct link." at bounding box center [357, 117] width 50 height 11
click at [344, 118] on link "direct link." at bounding box center [357, 117] width 50 height 11
click at [346, 115] on link "direct link." at bounding box center [357, 117] width 50 height 11
click at [363, 117] on link "direct link." at bounding box center [357, 117] width 50 height 11
